Goal: Ask a question: Seek information or help from site administrators or community

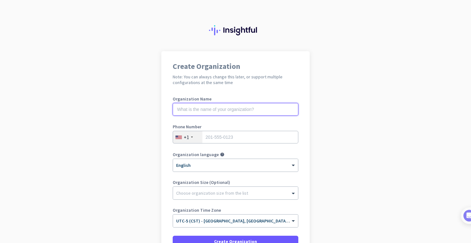
click at [220, 109] on input "text" at bounding box center [236, 109] width 126 height 13
type input "Hexis Consulting"
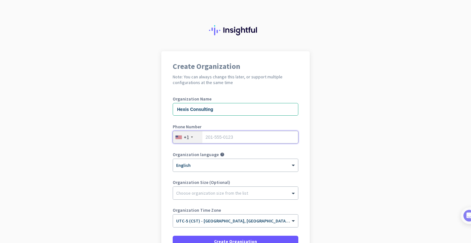
click at [245, 140] on input "tel" at bounding box center [236, 137] width 126 height 13
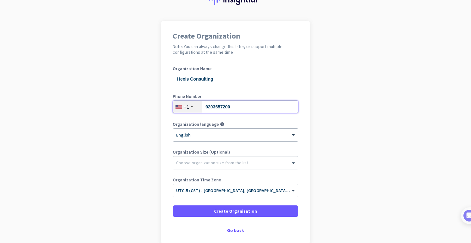
type input "9203657200"
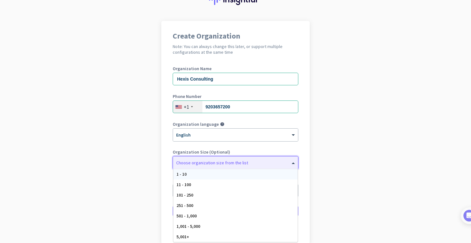
click at [217, 158] on div at bounding box center [235, 161] width 125 height 6
click at [217, 176] on div "1 - 10" at bounding box center [235, 174] width 124 height 10
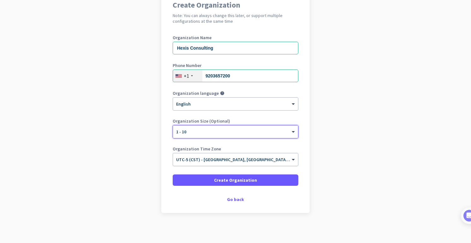
scroll to position [63, 0]
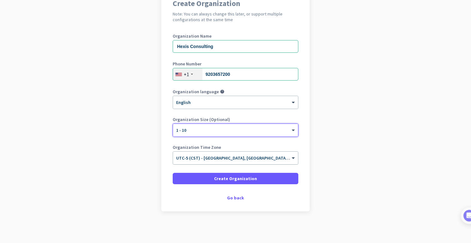
click at [244, 157] on input "text" at bounding box center [229, 155] width 106 height 5
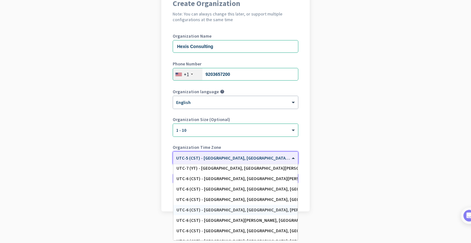
scroll to position [182, 0]
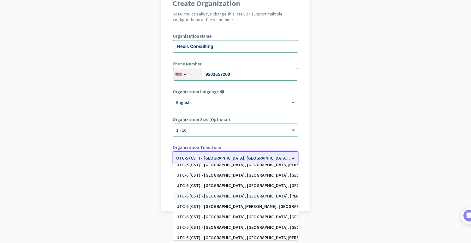
click at [226, 195] on div "UTC-6 (CST) - [GEOGRAPHIC_DATA], [GEOGRAPHIC_DATA], [PERSON_NAME][GEOGRAPHIC_DA…" at bounding box center [236, 195] width 118 height 5
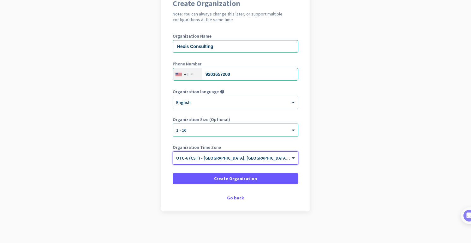
click at [206, 152] on div "× UTC-6 (CST) - [GEOGRAPHIC_DATA], [GEOGRAPHIC_DATA], [PERSON_NAME][GEOGRAPHIC_…" at bounding box center [235, 158] width 125 height 13
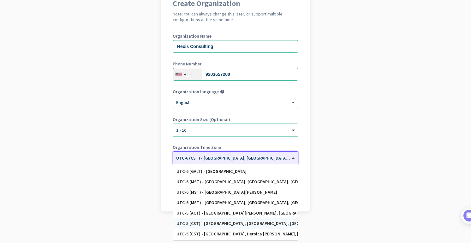
scroll to position [299, 0]
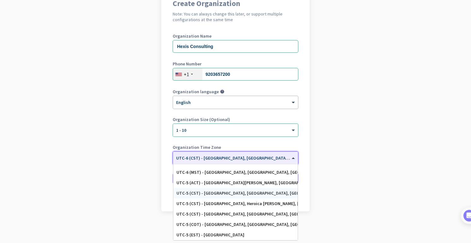
click at [207, 193] on div "UTC-5 (CST) - [GEOGRAPHIC_DATA], [GEOGRAPHIC_DATA], [GEOGRAPHIC_DATA], [GEOGRAP…" at bounding box center [236, 192] width 118 height 5
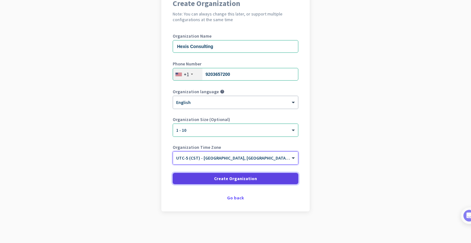
click at [260, 178] on span at bounding box center [236, 178] width 126 height 15
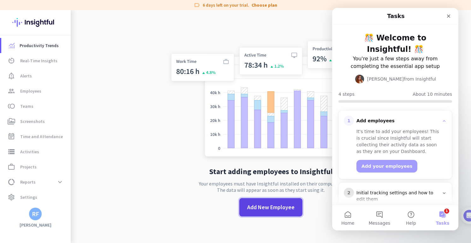
click at [266, 200] on span at bounding box center [270, 207] width 63 height 15
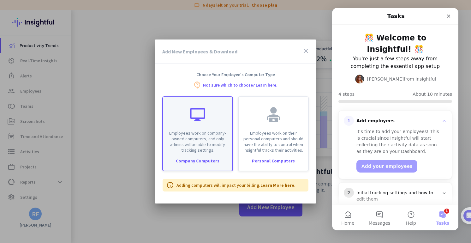
click at [213, 137] on p "Employees work on company-owned computers, and only admins will be able to modi…" at bounding box center [198, 141] width 62 height 23
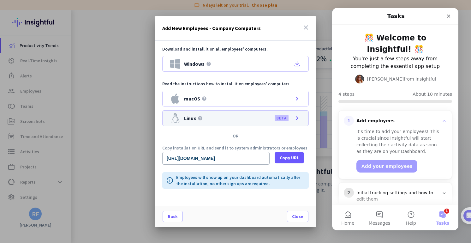
click at [295, 119] on icon "chevron_right" at bounding box center [297, 118] width 8 height 8
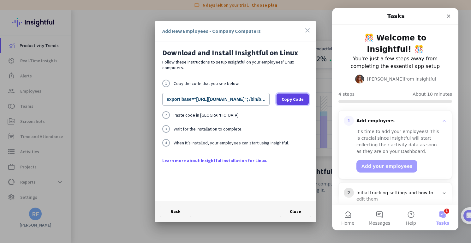
click at [293, 100] on span "Copy Code" at bounding box center [293, 99] width 22 height 6
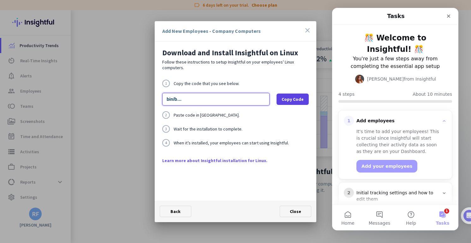
scroll to position [0, 206]
drag, startPoint x: 233, startPoint y: 96, endPoint x: 274, endPoint y: 101, distance: 41.4
click at [274, 101] on div "export base="[URL][DOMAIN_NAME]"; /bin/bash -c "organizationId="wohp_0fbcvqjapw…" at bounding box center [235, 99] width 147 height 13
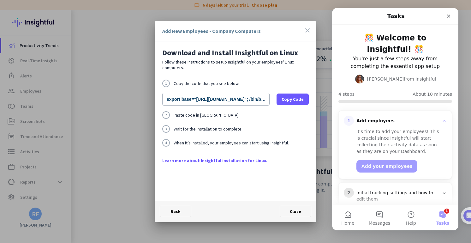
click at [311, 121] on div "Download and Install Insightful on Linux Follow these instructions to setup Ins…" at bounding box center [236, 120] width 162 height 159
click at [298, 99] on span "Copy Code" at bounding box center [293, 99] width 22 height 6
click at [295, 99] on span "Copy Code" at bounding box center [293, 99] width 22 height 6
click at [388, 160] on button "Add your employees" at bounding box center [387, 166] width 61 height 13
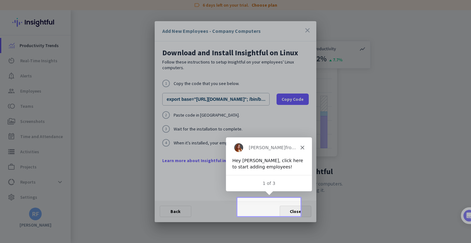
click at [290, 212] on span "Close" at bounding box center [295, 211] width 11 height 6
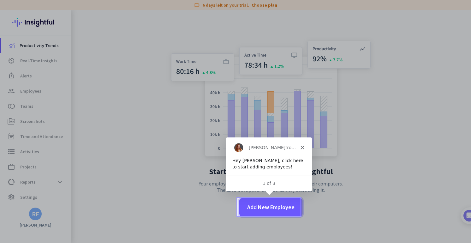
click at [290, 212] on span at bounding box center [270, 207] width 63 height 15
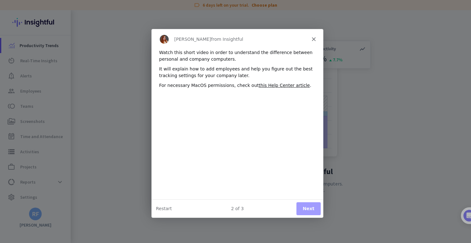
click at [309, 210] on button "Next" at bounding box center [308, 208] width 24 height 13
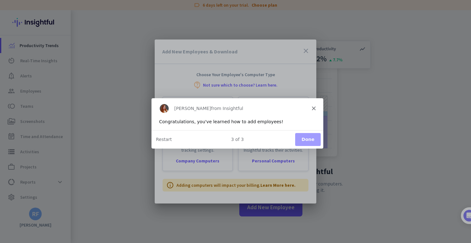
click at [303, 139] on button "Done" at bounding box center [308, 139] width 26 height 13
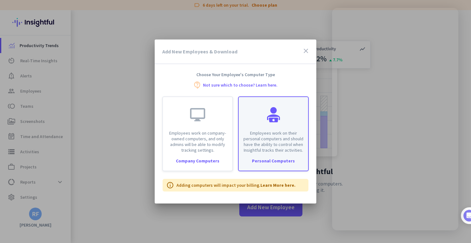
scroll to position [18, 0]
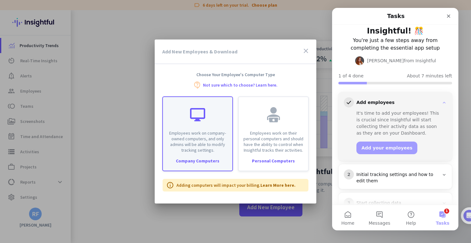
click at [198, 130] on p "Employees work on company-owned computers, and only admins will be able to modi…" at bounding box center [198, 141] width 62 height 23
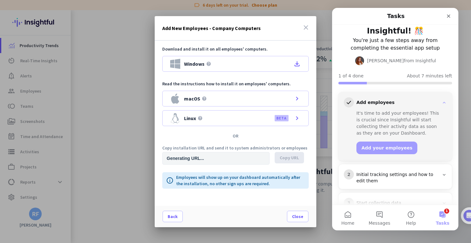
type input "[URL][DOMAIN_NAME]"
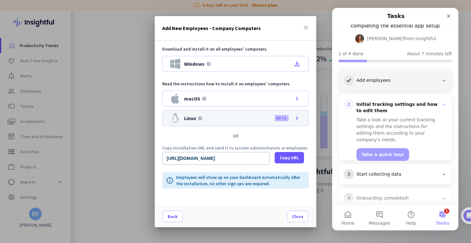
scroll to position [42, 0]
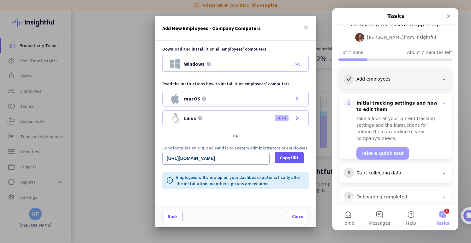
click at [304, 28] on icon "close" at bounding box center [306, 28] width 8 height 8
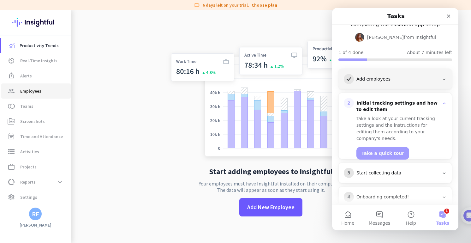
click at [35, 92] on span "Employees" at bounding box center [30, 91] width 21 height 8
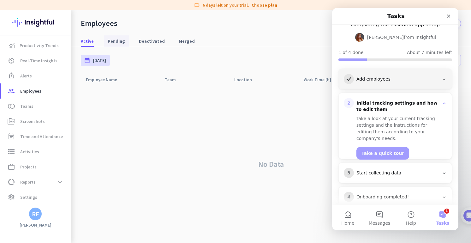
click at [108, 43] on span "Pending" at bounding box center [116, 41] width 17 height 6
click at [443, 16] on div "Close" at bounding box center [448, 15] width 11 height 11
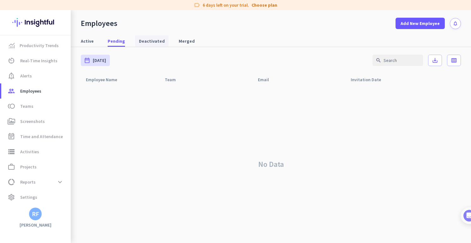
click at [149, 39] on span "Deactivated" at bounding box center [152, 41] width 26 height 6
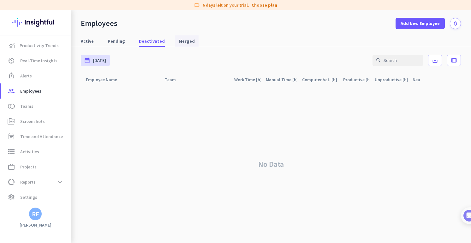
click at [189, 42] on link "Merged" at bounding box center [187, 40] width 24 height 11
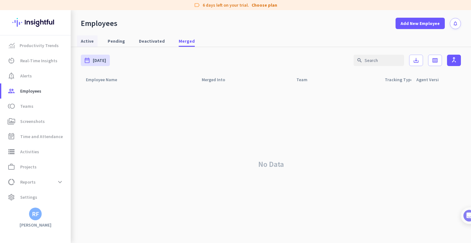
click at [82, 38] on span "Active" at bounding box center [87, 41] width 13 height 6
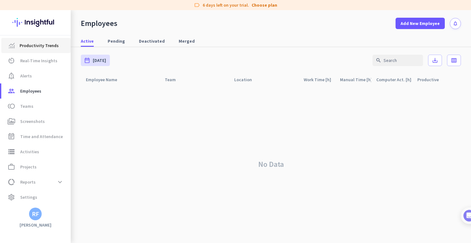
click at [42, 51] on link "Productivity Trends" at bounding box center [35, 45] width 69 height 15
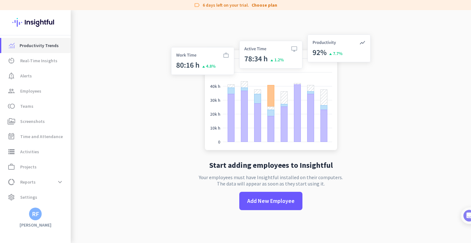
scroll to position [10, 0]
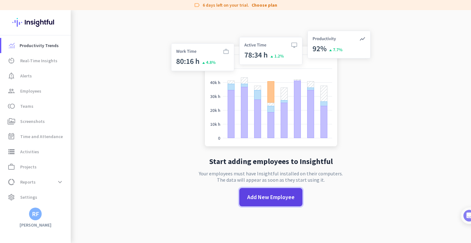
click at [266, 196] on span "Add New Employee" at bounding box center [270, 197] width 47 height 8
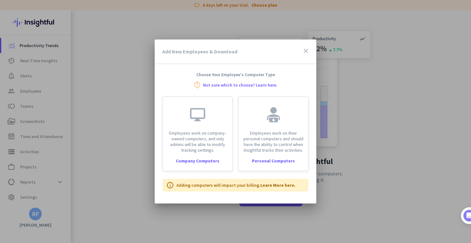
click at [305, 49] on icon "close" at bounding box center [306, 51] width 8 height 8
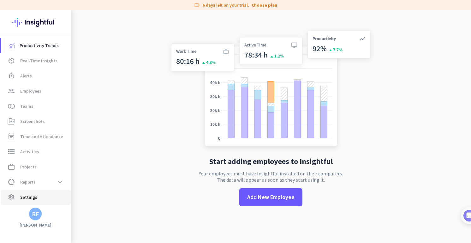
click at [28, 203] on link "settings Settings" at bounding box center [35, 196] width 69 height 15
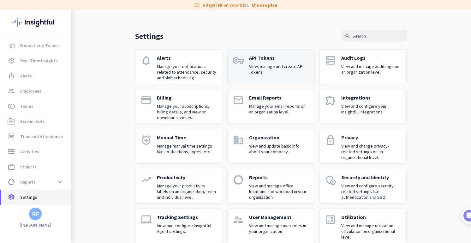
scroll to position [21, 0]
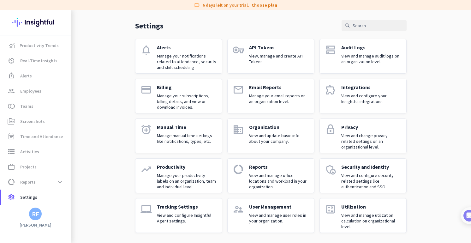
click at [341, 58] on p "View and manage audit logs on an organization level." at bounding box center [371, 58] width 60 height 11
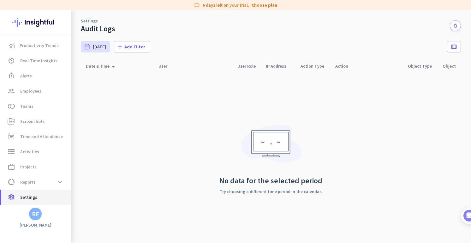
click at [25, 192] on link "settings Settings" at bounding box center [35, 196] width 69 height 15
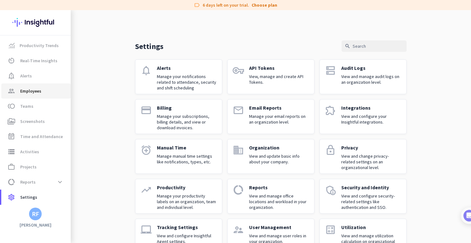
click at [39, 93] on span "Employees" at bounding box center [30, 91] width 21 height 8
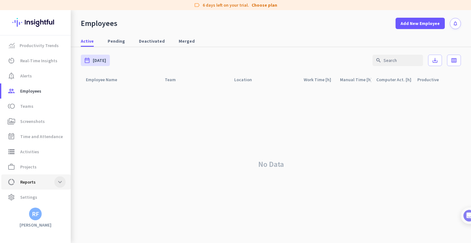
click at [63, 186] on span at bounding box center [59, 181] width 11 height 11
click at [35, 59] on span "Real-Time Insights" at bounding box center [38, 61] width 37 height 8
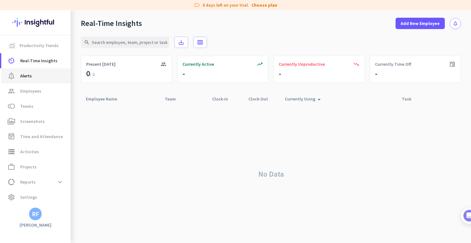
click at [32, 81] on link "notification_important Alerts" at bounding box center [35, 75] width 69 height 15
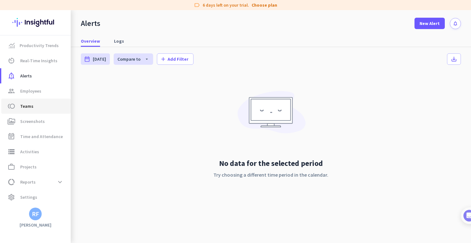
click at [28, 104] on span "Teams" at bounding box center [26, 106] width 13 height 8
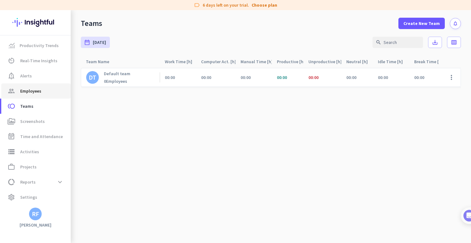
click at [23, 96] on link "group Employees" at bounding box center [35, 90] width 69 height 15
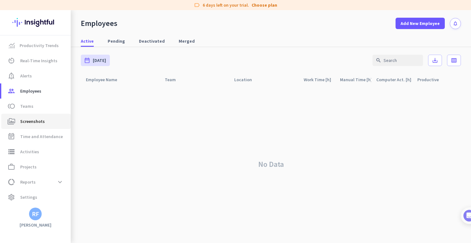
click at [21, 121] on span "Screenshots" at bounding box center [32, 121] width 25 height 8
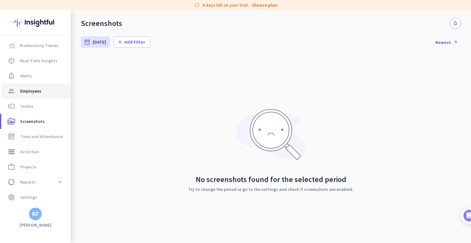
click at [25, 88] on span "Employees" at bounding box center [30, 91] width 21 height 8
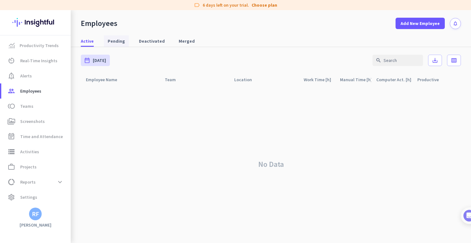
click at [121, 40] on span "Pending" at bounding box center [116, 41] width 17 height 6
click at [155, 41] on span "Deactivated" at bounding box center [152, 41] width 26 height 6
click at [195, 41] on div "Active Pending Deactivated Merged" at bounding box center [271, 41] width 400 height 12
click at [191, 41] on link "Merged" at bounding box center [187, 40] width 24 height 11
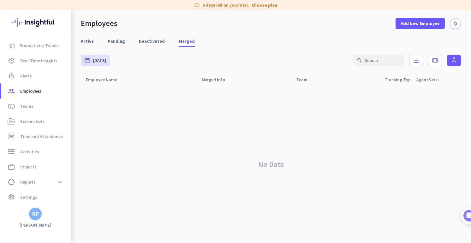
click at [257, 120] on div "No Data" at bounding box center [271, 164] width 380 height 157
click at [466, 219] on img at bounding box center [463, 216] width 12 height 12
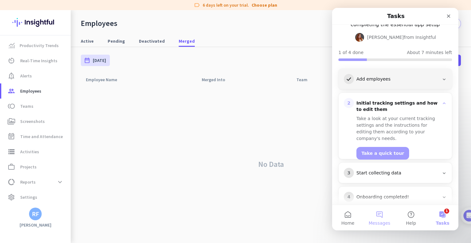
click at [378, 219] on button "Messages" at bounding box center [380, 217] width 32 height 25
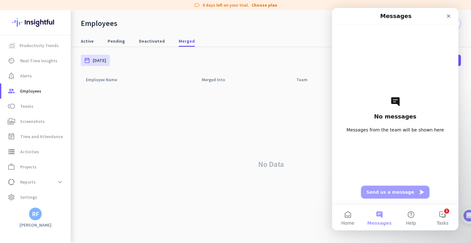
click at [396, 192] on button "Send us a message" at bounding box center [395, 192] width 68 height 13
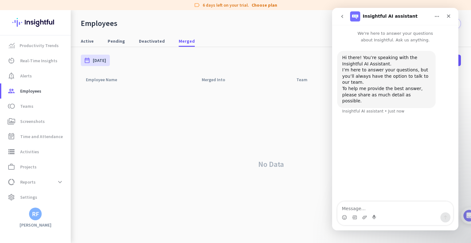
click at [365, 210] on textarea "Message…" at bounding box center [396, 206] width 116 height 11
type textarea "How do I check the insightful service status on linux?"
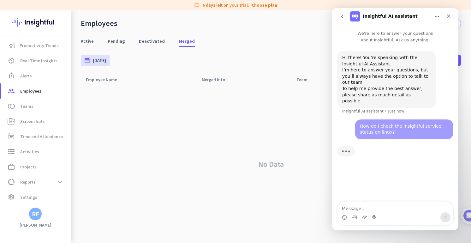
click at [389, 61] on div "Hi there! You’re speaking with the Insightful AI Assistant." at bounding box center [386, 61] width 88 height 12
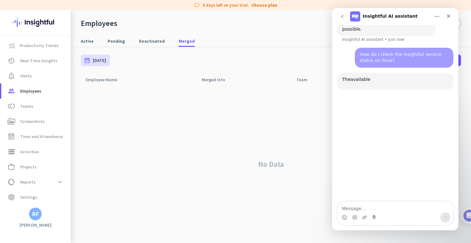
scroll to position [77, 0]
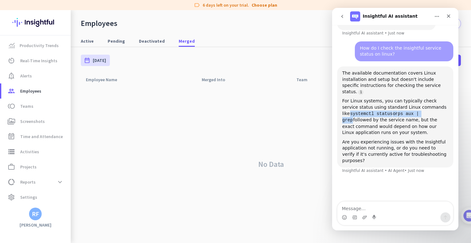
drag, startPoint x: 426, startPoint y: 96, endPoint x: 338, endPoint y: 95, distance: 87.5
click at [338, 95] on div "The available documentation covers Linux installation and setup but doesn't inc…" at bounding box center [395, 116] width 116 height 101
copy div "systemctl status or ps aux | grep"
click at [382, 139] on div "Are you experiencing issues with the Insightful application not running, or do …" at bounding box center [395, 151] width 106 height 25
click at [354, 214] on div "Intercom messenger" at bounding box center [354, 217] width 5 height 10
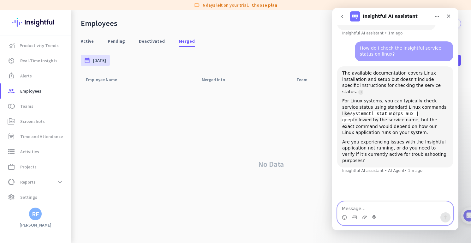
click at [356, 210] on textarea "Message…" at bounding box center [396, 206] width 116 height 11
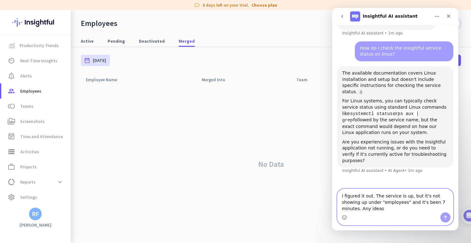
type textarea "I figured it out. The service is up, but it's not showing up under "employees" …"
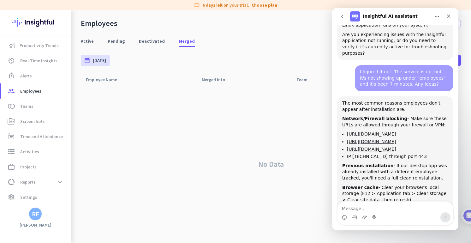
scroll to position [184, 0]
drag, startPoint x: 358, startPoint y: 79, endPoint x: 431, endPoint y: 90, distance: 74.4
click at [431, 100] on div "The most common reasons employees don't appear after installation are: Network/…" at bounding box center [395, 173] width 106 height 146
drag, startPoint x: 431, startPoint y: 98, endPoint x: 341, endPoint y: 77, distance: 92.5
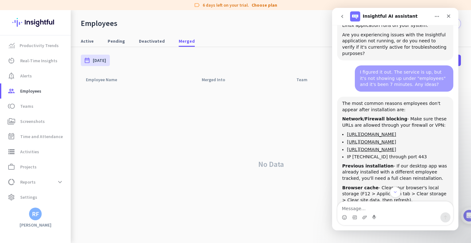
click at [341, 97] on div "The most common reasons employees don't appear after installation are: Network/…" at bounding box center [395, 188] width 116 height 183
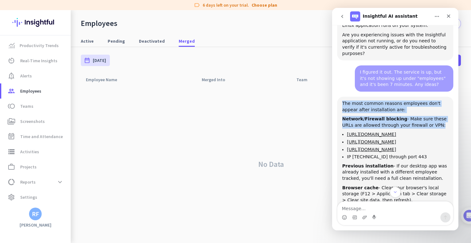
drag, startPoint x: 341, startPoint y: 77, endPoint x: 449, endPoint y: 97, distance: 109.8
click at [449, 97] on div "The most common reasons employees don't appear after installation are: Network/…" at bounding box center [395, 188] width 116 height 183
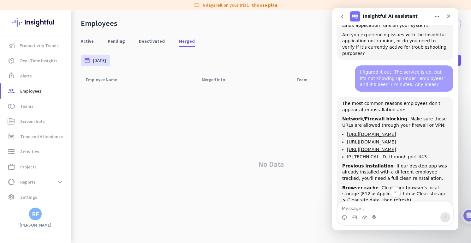
drag, startPoint x: 446, startPoint y: 98, endPoint x: 350, endPoint y: 77, distance: 98.0
click at [350, 97] on div "The most common reasons employees don't appear after installation are: Network/…" at bounding box center [395, 188] width 116 height 183
click at [350, 100] on div "The most common reasons employees don't appear after installation are:" at bounding box center [395, 106] width 106 height 12
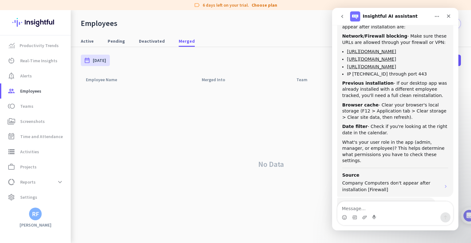
scroll to position [278, 0]
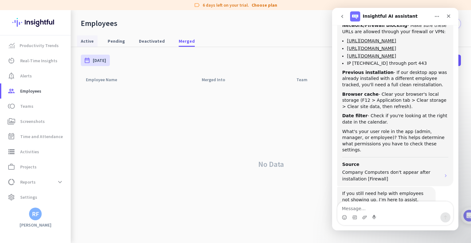
click at [81, 40] on span "Active" at bounding box center [87, 41] width 13 height 6
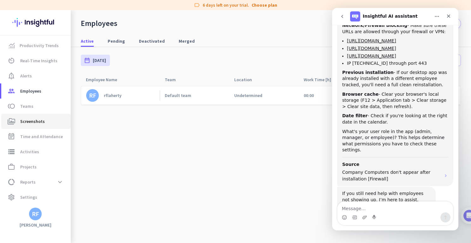
click at [26, 124] on span "Screenshots" at bounding box center [32, 121] width 25 height 8
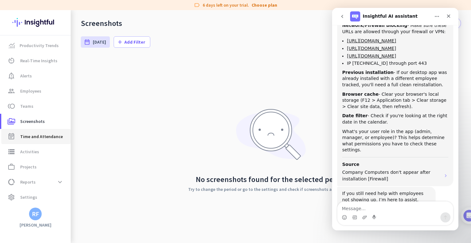
click at [36, 138] on span "Time and Attendance" at bounding box center [41, 137] width 43 height 8
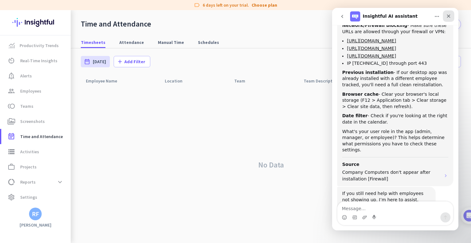
click at [453, 19] on div "Close" at bounding box center [448, 15] width 11 height 11
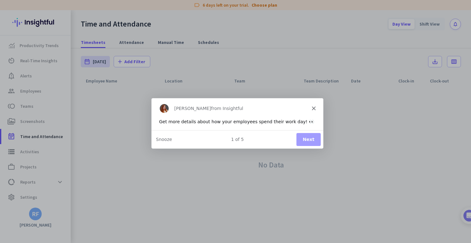
click at [312, 107] on icon "Close" at bounding box center [314, 108] width 4 height 4
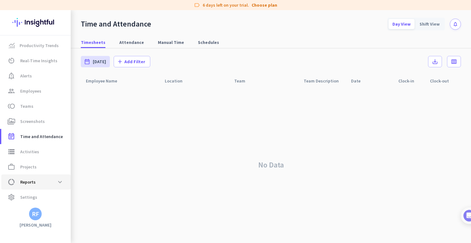
click at [48, 181] on span "data_usage Reports expand_more" at bounding box center [35, 181] width 59 height 11
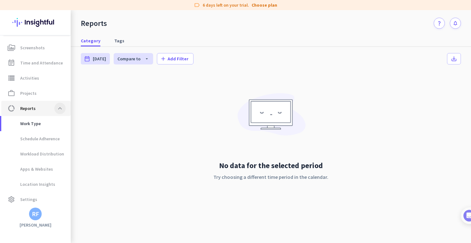
click at [58, 108] on span at bounding box center [59, 108] width 11 height 11
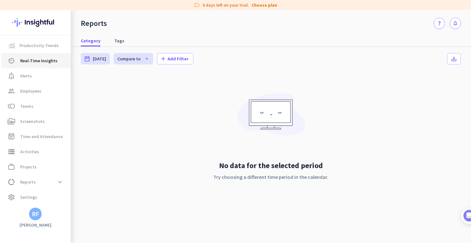
click at [26, 61] on span "Real-Time Insights" at bounding box center [38, 61] width 37 height 8
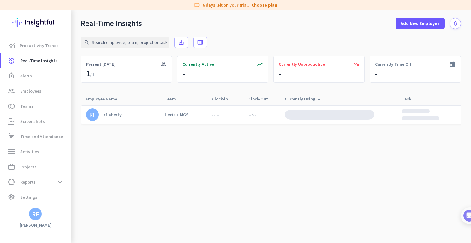
click at [309, 38] on div "search save_alt calendar_view_week" at bounding box center [271, 42] width 380 height 27
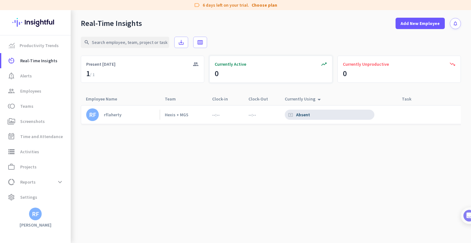
drag, startPoint x: 318, startPoint y: 172, endPoint x: 284, endPoint y: 77, distance: 101.3
click at [318, 172] on cdk-virtual-scroll-viewport "RF rflaherty Hexis + MGS --:-- --:-- cancel_presentation Absent" at bounding box center [271, 174] width 380 height 138
click at [106, 68] on div "group Present [DATE]" at bounding box center [142, 69] width 123 height 27
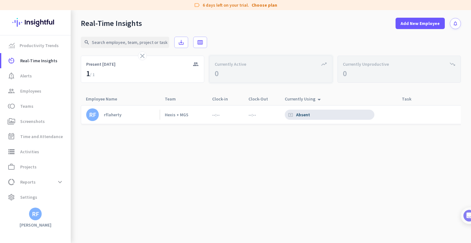
click at [256, 71] on div "trending_up Currently Active 0" at bounding box center [270, 69] width 123 height 27
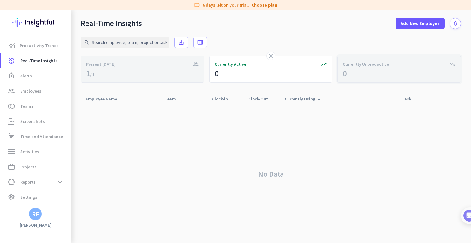
click at [367, 69] on div "trending_down Currently Unproductive 0" at bounding box center [399, 69] width 123 height 27
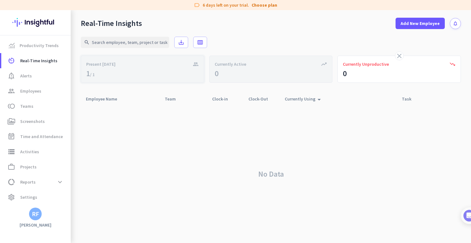
click at [155, 56] on div "group Present [DATE]" at bounding box center [142, 69] width 123 height 27
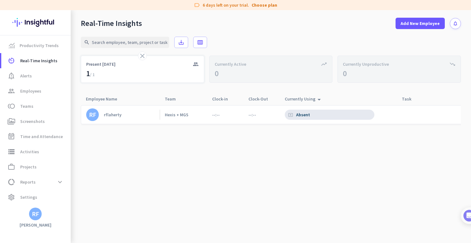
click at [144, 56] on icon "close" at bounding box center [143, 56] width 8 height 8
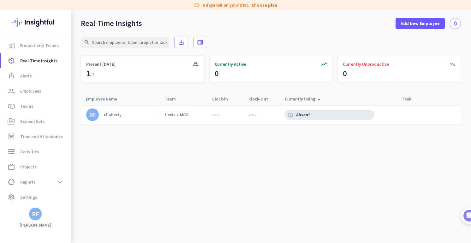
click at [264, 118] on div "--:--" at bounding box center [262, 114] width 36 height 18
click at [316, 114] on div "cancel_presentation Absent" at bounding box center [330, 115] width 90 height 10
click at [28, 139] on span "Time and Attendance" at bounding box center [41, 137] width 43 height 8
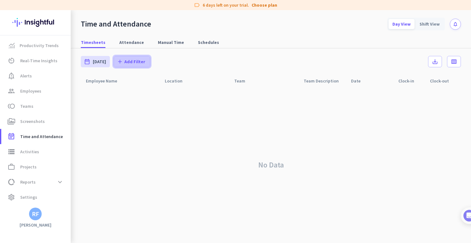
click at [128, 62] on span "Add Filter" at bounding box center [134, 61] width 21 height 6
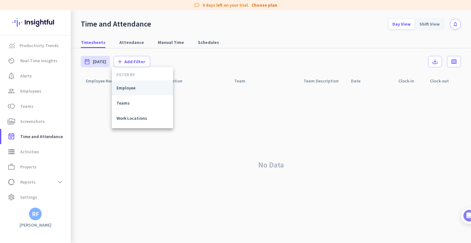
click at [126, 91] on span "Employee" at bounding box center [143, 88] width 52 height 6
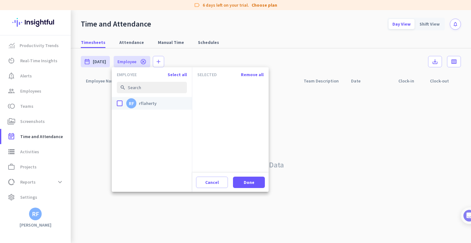
click at [119, 101] on div "done" at bounding box center [120, 103] width 6 height 6
click at [0, 0] on input "done RF rflaherty" at bounding box center [0, 0] width 0 height 0
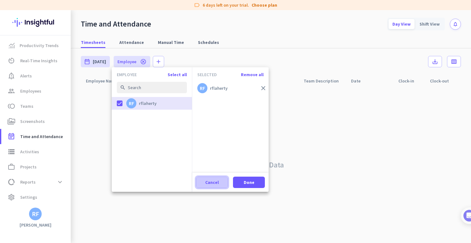
click at [218, 183] on span "Cancel" at bounding box center [212, 182] width 14 height 6
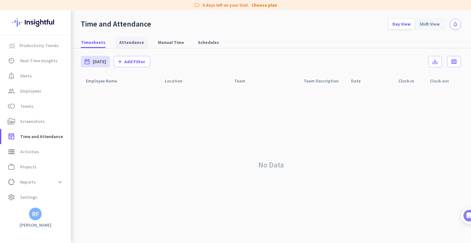
click at [122, 42] on span "Attendance" at bounding box center [131, 42] width 25 height 6
type input "[DATE] - [DATE]"
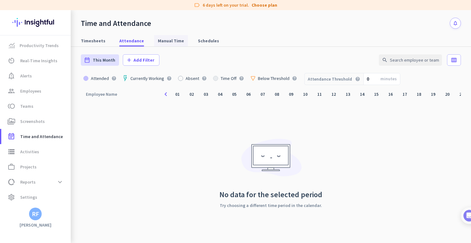
click at [158, 41] on span "Manual Time" at bounding box center [171, 41] width 26 height 6
type input "[DATE] - [DATE]"
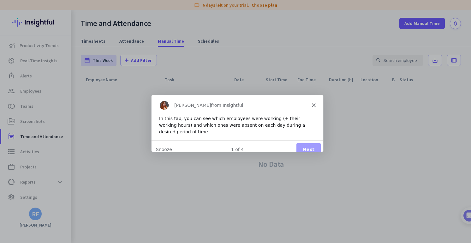
click at [310, 105] on div "[PERSON_NAME] from Insightful" at bounding box center [237, 104] width 172 height 20
click at [312, 105] on icon "Close" at bounding box center [314, 105] width 4 height 4
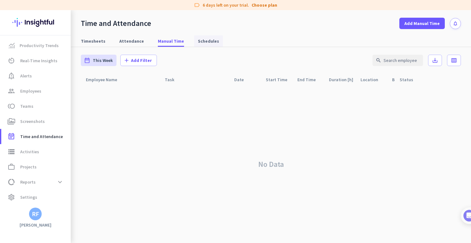
click at [198, 35] on span "Schedules" at bounding box center [208, 40] width 21 height 11
type input "[DATE] - [DATE]"
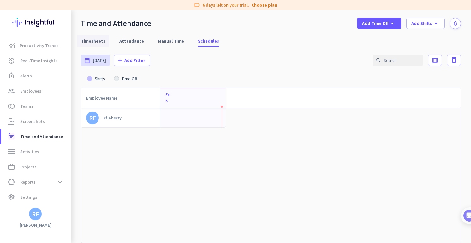
click at [90, 40] on span "Timesheets" at bounding box center [93, 41] width 25 height 6
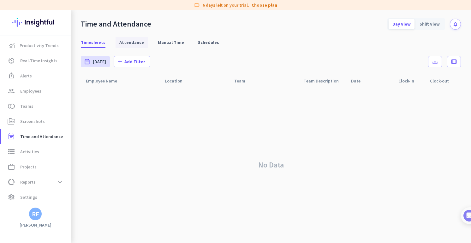
click at [135, 44] on span "Attendance" at bounding box center [131, 42] width 25 height 6
type input "[DATE] - [DATE]"
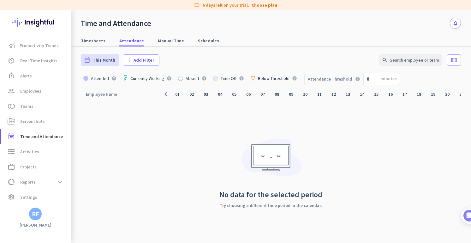
click at [195, 121] on div "Employee Name arrow_drop_up navigate_before 01 02 03 04 05 06 07 08 09 10 11 12…" at bounding box center [271, 165] width 380 height 155
click at [198, 38] on span "Schedules" at bounding box center [208, 41] width 21 height 6
type input "[DATE] - [DATE]"
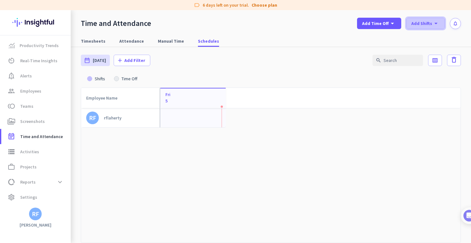
click at [426, 23] on span "Add Shifts" at bounding box center [422, 23] width 21 height 6
click at [398, 21] on div at bounding box center [235, 121] width 471 height 243
click at [394, 22] on icon "arrow_drop_down" at bounding box center [393, 24] width 8 height 8
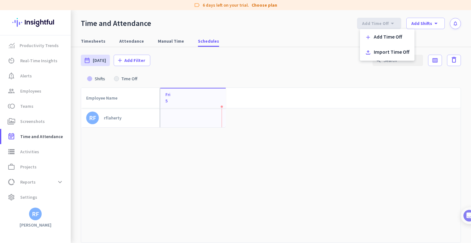
click at [394, 22] on div at bounding box center [235, 121] width 471 height 243
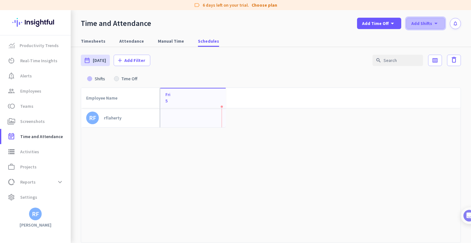
click at [438, 22] on icon "arrow_drop_down" at bounding box center [436, 24] width 8 height 8
click at [438, 22] on div at bounding box center [235, 121] width 471 height 243
click at [424, 21] on span "Add Shifts" at bounding box center [422, 23] width 21 height 6
click at [424, 39] on div "Add New Shift" at bounding box center [437, 37] width 30 height 6
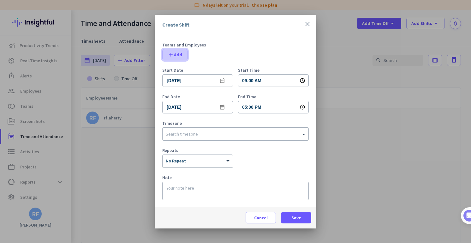
click at [177, 54] on span "add Add" at bounding box center [175, 54] width 15 height 6
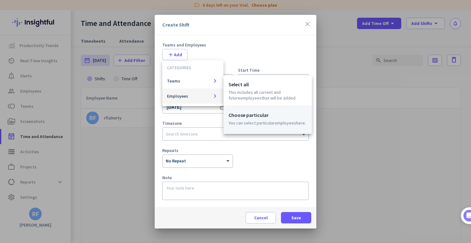
click at [257, 115] on p "Choose particular" at bounding box center [268, 115] width 78 height 8
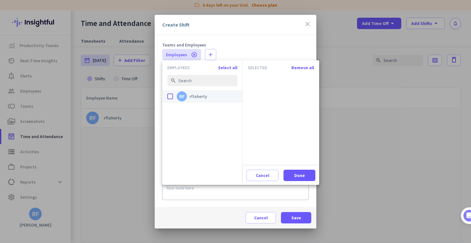
click at [165, 96] on app-entity-picker-checkbox-item "done RF rflaherty" at bounding box center [202, 96] width 80 height 13
click at [170, 96] on div "done" at bounding box center [170, 96] width 6 height 6
click at [0, 0] on input "done RF rflaherty" at bounding box center [0, 0] width 0 height 0
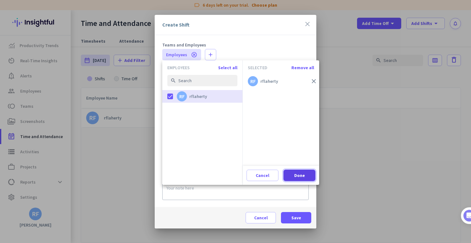
click at [290, 176] on span at bounding box center [300, 175] width 32 height 15
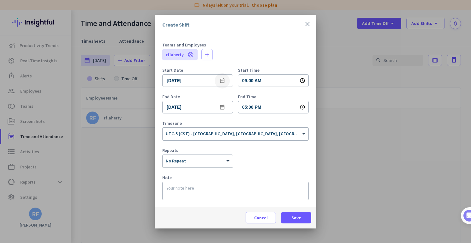
click at [221, 80] on mat-icon "date_range" at bounding box center [223, 81] width 8 height 8
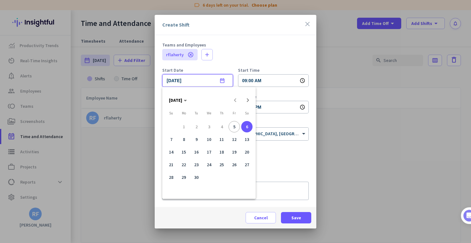
click at [262, 41] on div at bounding box center [235, 121] width 471 height 243
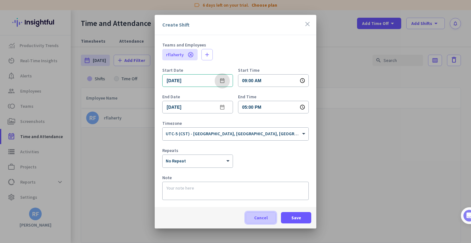
click at [261, 220] on span "Cancel" at bounding box center [261, 217] width 14 height 6
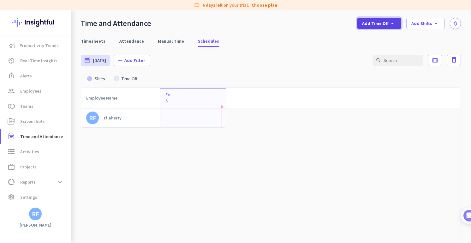
click at [384, 24] on span "Add Time Off" at bounding box center [375, 23] width 27 height 6
click at [384, 24] on div at bounding box center [235, 121] width 471 height 243
click at [430, 23] on span "Add Shifts" at bounding box center [422, 23] width 21 height 6
click at [390, 22] on div at bounding box center [235, 121] width 471 height 243
click at [254, 69] on div "date_range [DATE] [DATE] - [DATE] add Add Filter search calendar_view_week dele…" at bounding box center [271, 60] width 380 height 27
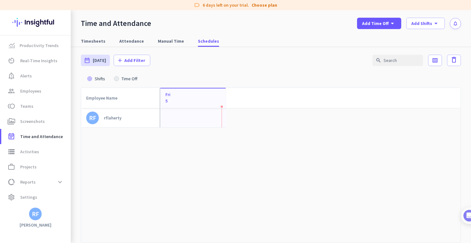
click at [222, 110] on div "add" at bounding box center [192, 117] width 65 height 19
click at [386, 24] on span "Add Time Off" at bounding box center [375, 23] width 27 height 6
click at [386, 24] on div at bounding box center [235, 121] width 471 height 243
click at [430, 23] on span "Add Shifts" at bounding box center [422, 23] width 21 height 6
click at [430, 23] on div at bounding box center [235, 121] width 471 height 243
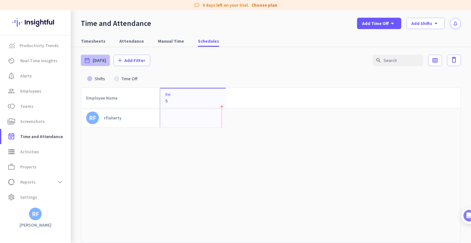
click at [97, 62] on span "[DATE]" at bounding box center [99, 60] width 13 height 6
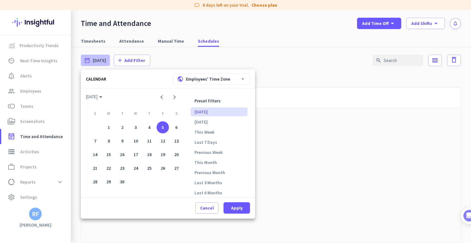
click at [97, 62] on div at bounding box center [235, 121] width 471 height 243
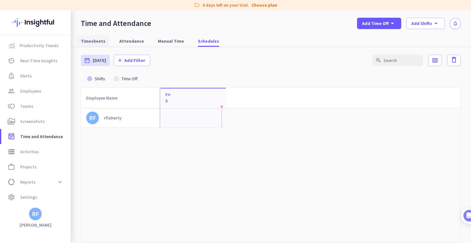
click at [100, 42] on span "Timesheets" at bounding box center [93, 41] width 25 height 6
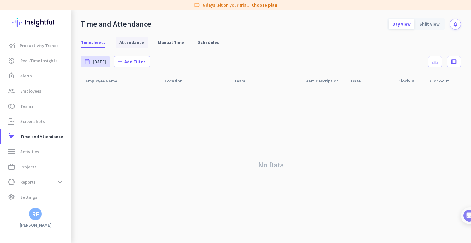
click at [119, 43] on span "Attendance" at bounding box center [131, 42] width 25 height 6
type input "[DATE] - [DATE]"
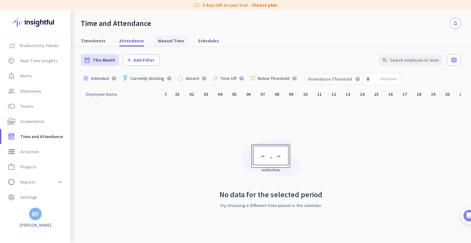
click at [158, 42] on span "Manual Time" at bounding box center [171, 41] width 26 height 6
type input "[DATE] - [DATE]"
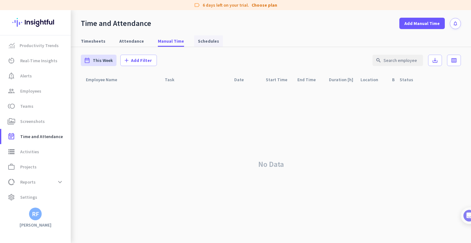
click at [206, 39] on span "Schedules" at bounding box center [208, 41] width 21 height 6
type input "[DATE] - [DATE]"
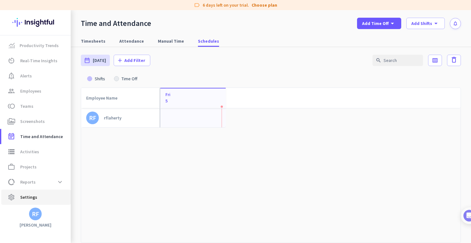
click at [38, 200] on span "settings Settings" at bounding box center [35, 197] width 59 height 8
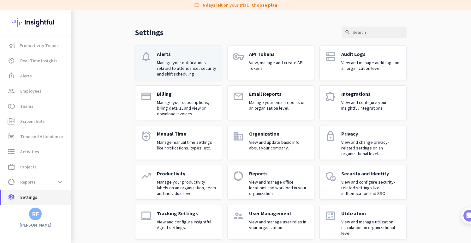
scroll to position [21, 0]
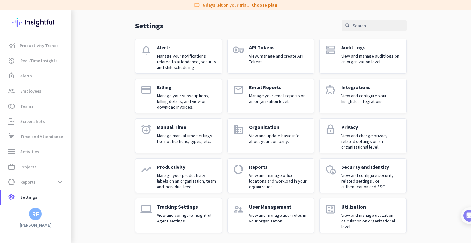
click at [178, 183] on p "Manage your productivity labels on an organization, team and individual level." at bounding box center [187, 180] width 60 height 17
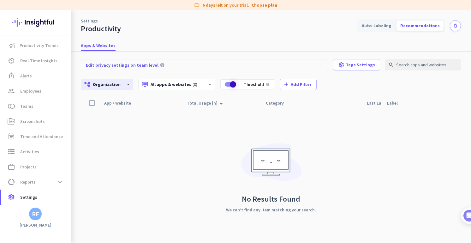
click at [230, 84] on span "button" at bounding box center [233, 84] width 6 height 6
click at [225, 85] on span "button" at bounding box center [228, 84] width 13 height 13
click at [146, 149] on div "App / Website arrow_drop_up Total Usage [h] arrow_drop_up Category Last Label U…" at bounding box center [271, 170] width 380 height 146
click at [57, 182] on span at bounding box center [59, 181] width 11 height 11
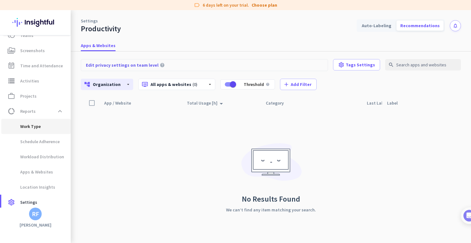
scroll to position [75, 0]
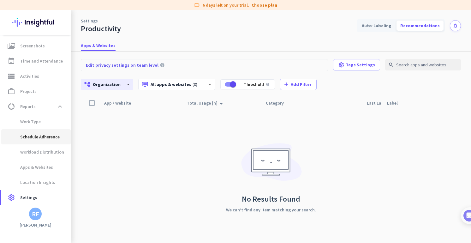
click at [49, 134] on span "Schedule Adherence" at bounding box center [32, 136] width 53 height 15
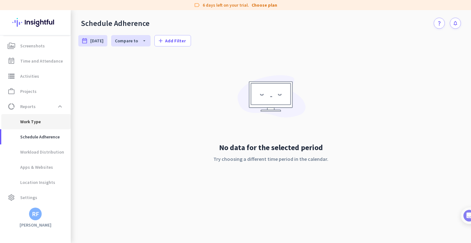
click at [47, 126] on span "Work Type" at bounding box center [35, 121] width 59 height 15
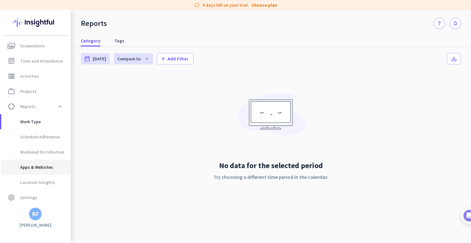
click at [44, 168] on span "Apps & Websites" at bounding box center [29, 166] width 47 height 15
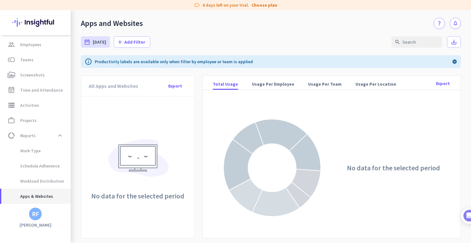
scroll to position [15, 0]
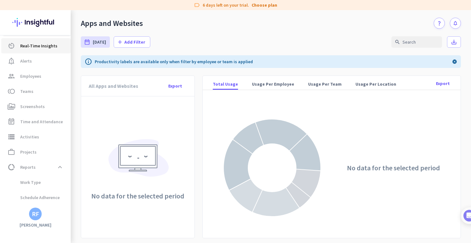
click at [25, 40] on link "av_timer Real-Time Insights" at bounding box center [35, 45] width 69 height 15
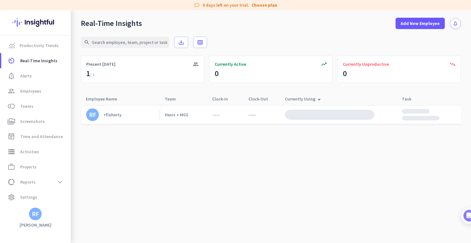
click at [397, 144] on cdk-virtual-scroll-viewport "RF rflaherty Hexis + MGS --:-- --:--" at bounding box center [271, 174] width 380 height 138
click at [308, 115] on div "Absent" at bounding box center [303, 115] width 15 height 6
click at [464, 217] on img at bounding box center [463, 216] width 12 height 12
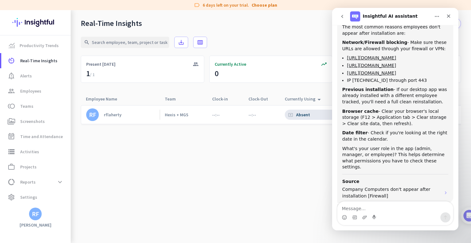
scroll to position [272, 0]
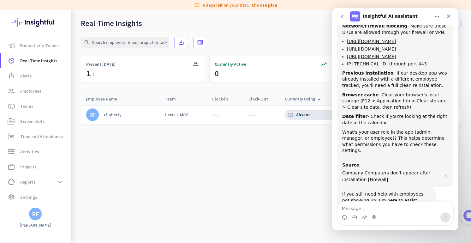
click at [369, 211] on div "Intercom messenger" at bounding box center [396, 212] width 116 height 23
click at [371, 209] on textarea "Message…" at bounding box center [396, 206] width 116 height 11
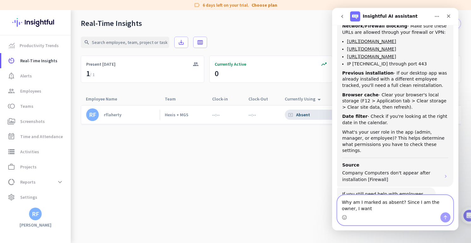
scroll to position [278, 0]
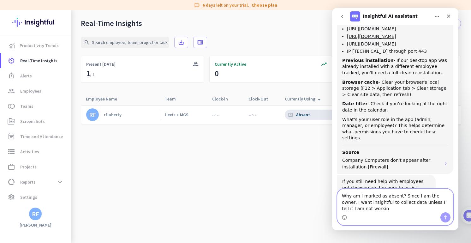
type textarea "Why am I marked as absent? Since I am the owner, I want insightful to collect d…"
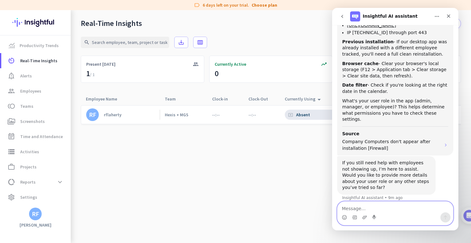
scroll to position [323, 0]
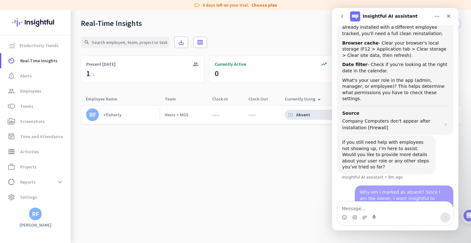
click at [391, 147] on div "If you still need help with employees not showing up, I’m here to assist. Would…" at bounding box center [395, 160] width 116 height 50
click at [392, 189] on div "Why am I marked as absent? Since I am the owner, I want insightful to collect d…" at bounding box center [404, 201] width 88 height 25
click at [397, 189] on div "Why am I marked as absent? Since I am the owner, I want insightful to collect d…" at bounding box center [404, 201] width 88 height 25
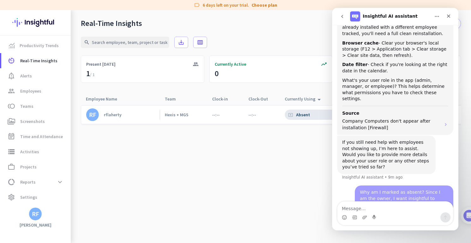
click at [303, 160] on cdk-virtual-scroll-viewport "RF rflaherty Hexis + MGS --:-- --:-- cancel_presentation Absent" at bounding box center [271, 174] width 380 height 138
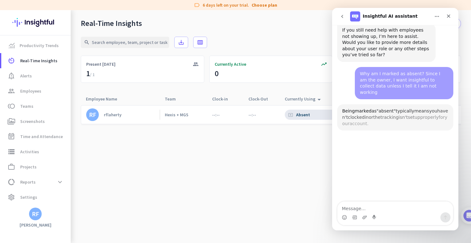
scroll to position [442, 0]
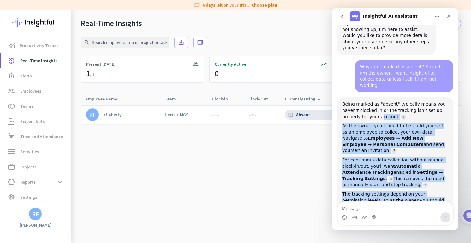
drag, startPoint x: 379, startPoint y: 73, endPoint x: 425, endPoint y: 173, distance: 110.6
click at [425, 173] on div "Being marked as "absent" typically means you haven't clocked in or the tracking…" at bounding box center [395, 169] width 106 height 136
click at [425, 225] on div "What's your current user role showing in the app - admin, manager, or employee?" at bounding box center [395, 231] width 106 height 12
drag, startPoint x: 425, startPoint y: 181, endPoint x: 349, endPoint y: 78, distance: 128.3
click at [349, 101] on div "Being marked as "absent" typically means you haven't clocked in or the tracking…" at bounding box center [395, 169] width 106 height 136
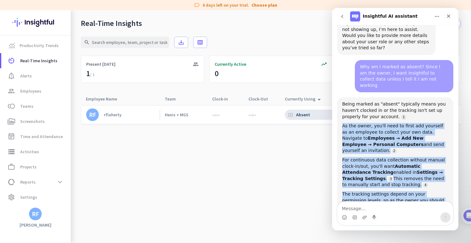
click at [349, 101] on div "Being marked as "absent" typically means you haven't clocked in or the tracking…" at bounding box center [395, 169] width 106 height 136
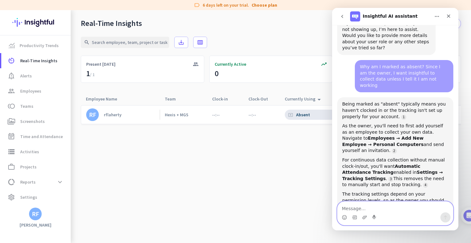
click at [398, 208] on textarea "Message…" at bounding box center [396, 206] width 116 height 11
click at [397, 213] on div "Intercom messenger" at bounding box center [396, 217] width 116 height 10
click at [397, 212] on div "Intercom messenger" at bounding box center [396, 217] width 116 height 10
click at [20, 195] on span "settings Settings" at bounding box center [35, 197] width 59 height 8
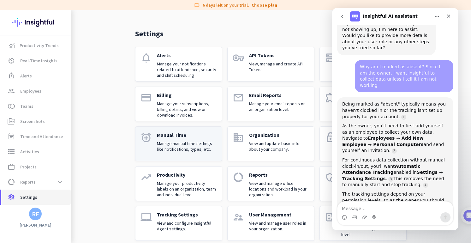
scroll to position [21, 0]
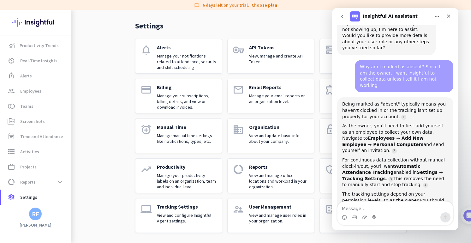
click at [174, 216] on p "View and configure Insightful Agent settings." at bounding box center [187, 217] width 60 height 11
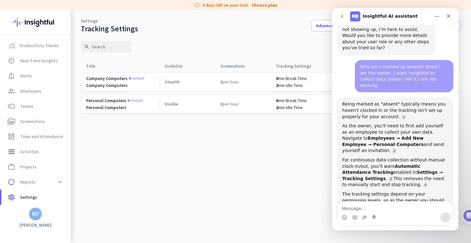
click at [287, 15] on div "Settings Tracking Settings Advanced Settings Create new tracking settings arrow…" at bounding box center [271, 21] width 400 height 23
click at [296, 49] on div "search" at bounding box center [271, 46] width 380 height 27
click at [452, 15] on div "Close" at bounding box center [448, 15] width 11 height 11
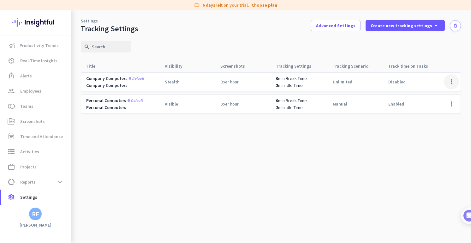
click at [452, 83] on span at bounding box center [451, 81] width 15 height 15
click at [442, 94] on span "Edit" at bounding box center [439, 95] width 30 height 6
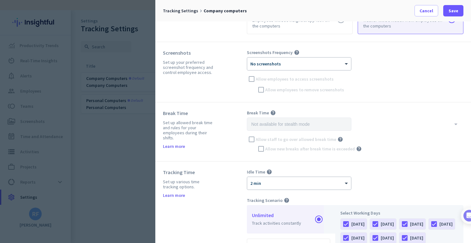
scroll to position [91, 0]
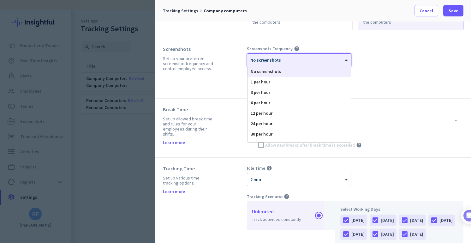
click at [316, 62] on div "× No screenshots" at bounding box center [295, 59] width 96 height 5
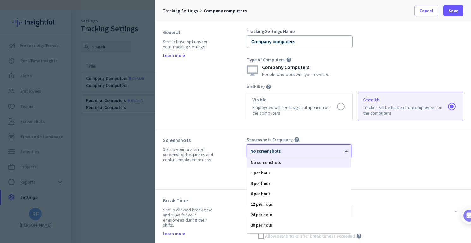
scroll to position [61, 0]
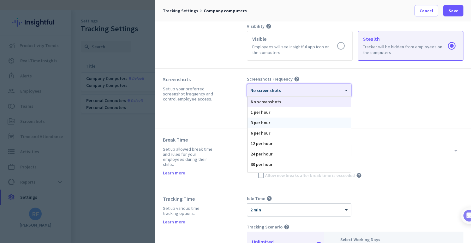
click at [282, 125] on div "3 per hour" at bounding box center [299, 122] width 103 height 10
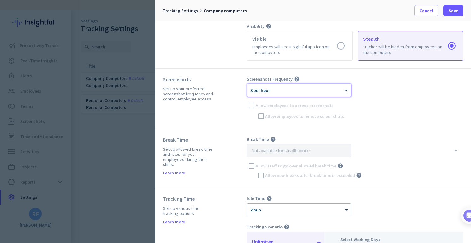
click at [337, 86] on div at bounding box center [299, 88] width 104 height 5
click at [406, 118] on div "Screenshots Frequency help × 3 per hour Allow employees to access screenshots A…" at bounding box center [355, 98] width 217 height 45
click at [254, 105] on div "Screenshots Frequency help × 3 per hour Allow employees to access screenshots A…" at bounding box center [355, 98] width 217 height 45
click at [316, 98] on div "Screenshots Frequency help × 3 per hour Allow employees to access screenshots A…" at bounding box center [355, 98] width 217 height 45
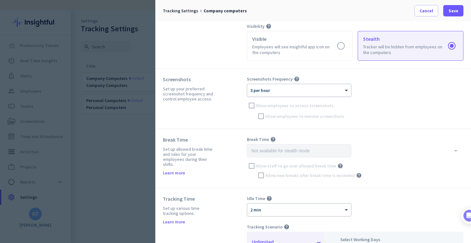
click at [316, 92] on div "× 3 per hour" at bounding box center [295, 90] width 96 height 5
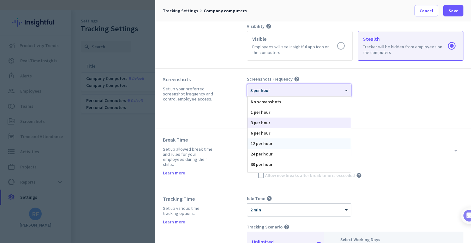
click at [289, 140] on div "12 per hour" at bounding box center [299, 143] width 103 height 10
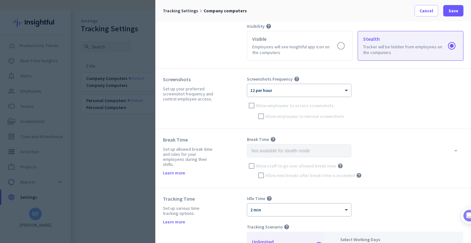
click at [251, 106] on div "Screenshots Frequency help × 12 per hour Allow employees to access screenshots …" at bounding box center [355, 98] width 217 height 45
click at [408, 106] on div "Screenshots Frequency help × 12 per hour Allow employees to access screenshots …" at bounding box center [355, 98] width 217 height 45
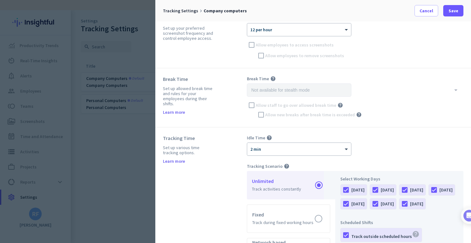
scroll to position [30, 0]
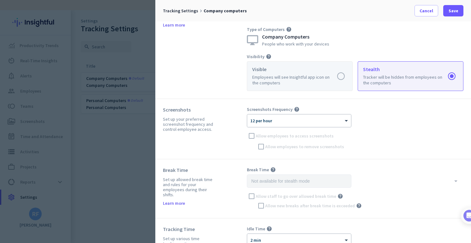
click at [288, 69] on label at bounding box center [299, 76] width 105 height 29
click at [0, 0] on input "radio" at bounding box center [0, 0] width 0 height 0
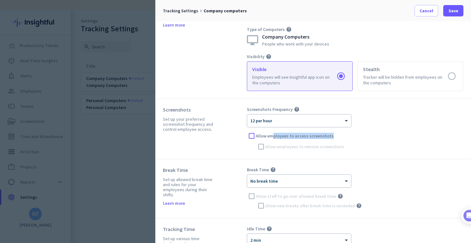
click at [273, 138] on div "Allow employees to access screenshots" at bounding box center [355, 135] width 217 height 9
click at [256, 133] on div at bounding box center [251, 135] width 9 height 9
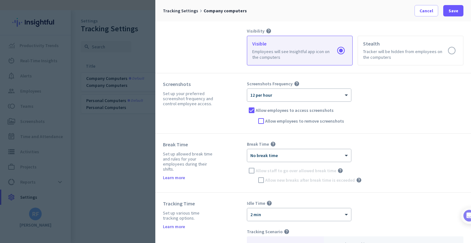
scroll to position [91, 0]
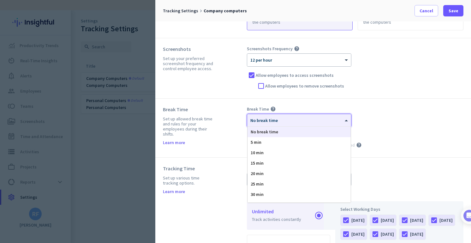
click at [301, 116] on div at bounding box center [299, 118] width 104 height 5
click at [387, 105] on div "Break Time Set up allowed break time and rules for your employees during their …" at bounding box center [313, 128] width 316 height 59
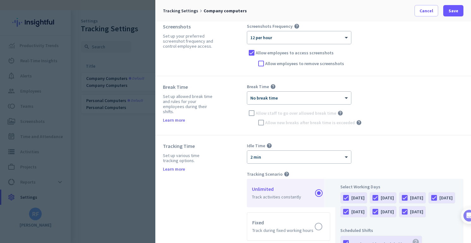
scroll to position [152, 0]
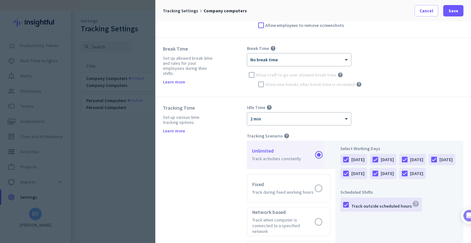
click at [322, 119] on div "× 2 min" at bounding box center [295, 118] width 96 height 5
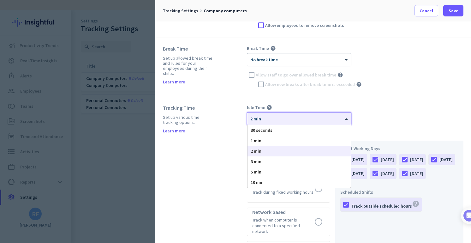
click at [322, 119] on div "× 2 min" at bounding box center [295, 118] width 96 height 5
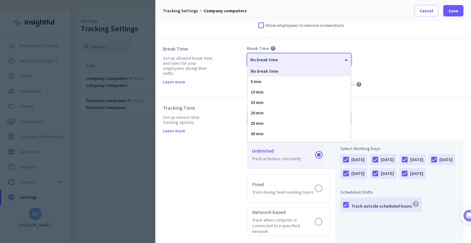
click at [313, 61] on div "× No break time" at bounding box center [295, 59] width 96 height 5
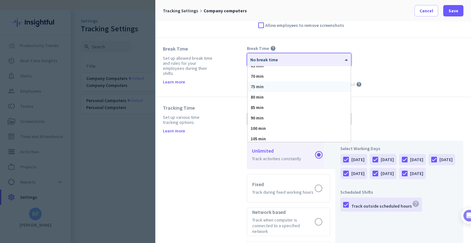
scroll to position [164, 0]
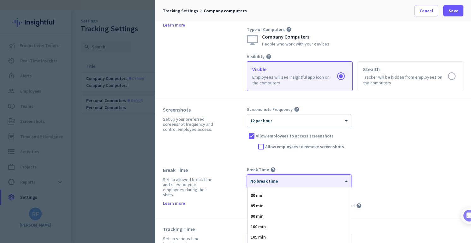
click at [364, 142] on div "Allow employees to remove screenshots" at bounding box center [359, 146] width 207 height 9
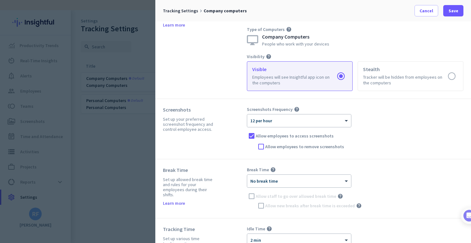
scroll to position [121, 0]
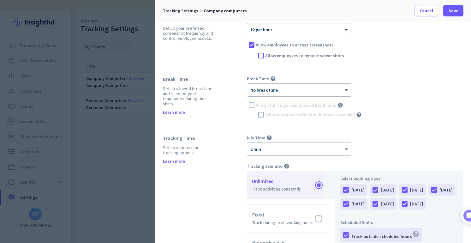
drag, startPoint x: 177, startPoint y: 88, endPoint x: 211, endPoint y: 107, distance: 39.3
click at [211, 107] on div "Break Time Set up allowed break time and rules for your employees during their …" at bounding box center [205, 98] width 84 height 44
drag, startPoint x: 214, startPoint y: 100, endPoint x: 169, endPoint y: 82, distance: 48.5
click at [169, 83] on div "Break Time Set up allowed break time and rules for your employees during their …" at bounding box center [205, 98] width 84 height 44
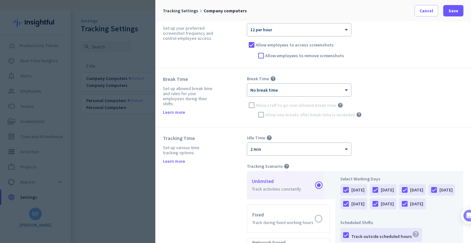
click at [169, 81] on div "Break Time" at bounding box center [189, 79] width 52 height 6
drag, startPoint x: 169, startPoint y: 77, endPoint x: 201, endPoint y: 104, distance: 41.9
click at [201, 104] on div "Break Time Set up allowed break time and rules for your employees during their …" at bounding box center [205, 98] width 84 height 44
click at [201, 104] on div "Set up allowed break time and rules for your employees during their shifts." at bounding box center [189, 96] width 52 height 20
click at [320, 86] on div "× No break time" at bounding box center [299, 90] width 104 height 13
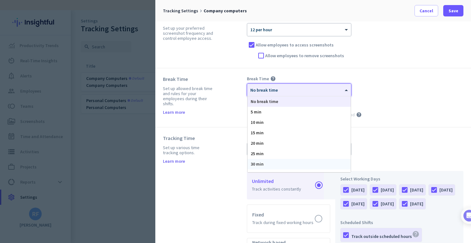
scroll to position [30, 0]
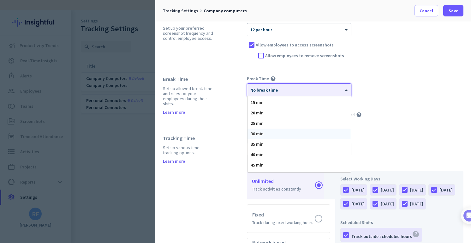
click at [278, 136] on div "30 min" at bounding box center [299, 134] width 103 height 10
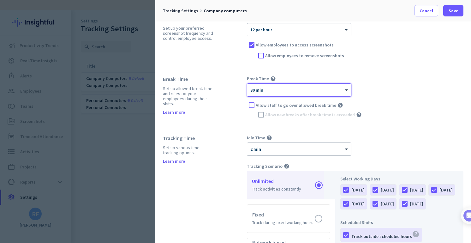
click at [275, 104] on span "Allow staff to go over allowed break time" at bounding box center [296, 105] width 81 height 6
click at [0, 0] on input "Allow staff to go over allowed break time" at bounding box center [0, 0] width 0 height 0
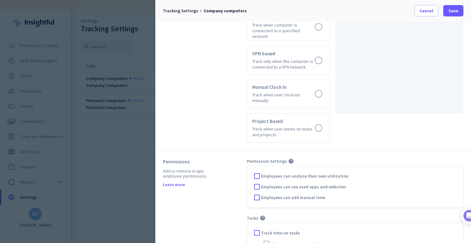
scroll to position [358, 0]
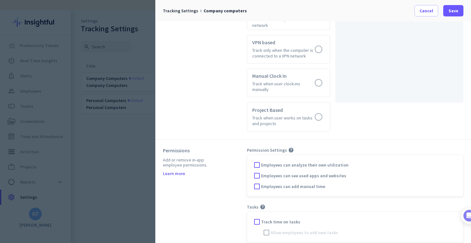
click at [298, 162] on span "Employees can analyze their own utilization" at bounding box center [304, 165] width 87 height 6
click at [0, 0] on input "Employees can analyze their own utilization" at bounding box center [0, 0] width 0 height 0
click at [297, 172] on span "Employees can see used apps and websites" at bounding box center [303, 175] width 85 height 6
click at [0, 0] on input "Employees can see used apps and websites" at bounding box center [0, 0] width 0 height 0
click at [290, 219] on span "Track time on tasks" at bounding box center [280, 222] width 39 height 6
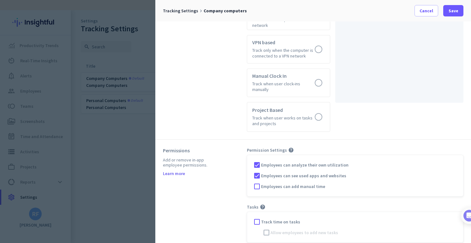
click at [0, 0] on input "Track time on tasks" at bounding box center [0, 0] width 0 height 0
click at [298, 229] on span "Allow employees to add new tasks" at bounding box center [305, 232] width 68 height 6
click at [0, 0] on input "Allow employees to add new tasks" at bounding box center [0, 0] width 0 height 0
click at [453, 10] on span "Save" at bounding box center [454, 11] width 10 height 6
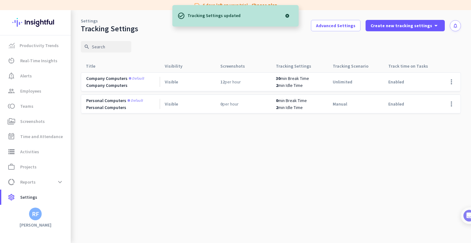
click at [342, 162] on cdk-virtual-scroll-viewport "Company computers Default Company Computers Visible 12 per hour 30 min Break Ti…" at bounding box center [271, 157] width 380 height 171
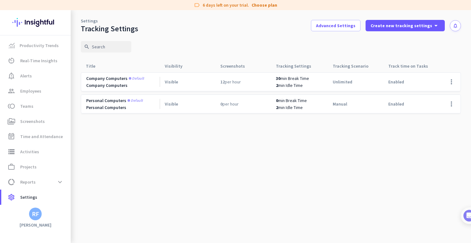
click at [243, 169] on cdk-virtual-scroll-viewport "Company computers Default Company Computers Visible 12 per hour 30 min Break Ti…" at bounding box center [271, 157] width 380 height 171
click at [34, 91] on span "Employees" at bounding box center [30, 91] width 21 height 8
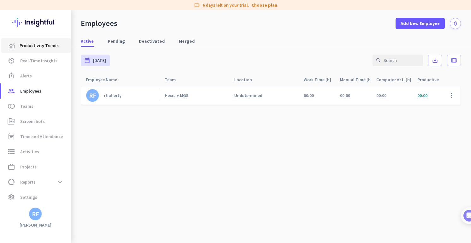
click at [34, 50] on link "Productivity Trends" at bounding box center [35, 45] width 69 height 15
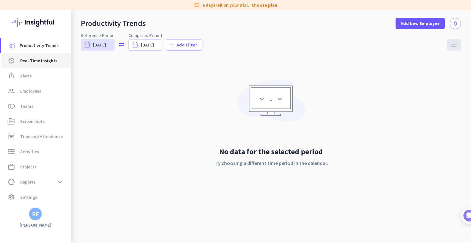
click at [22, 58] on span "Real-Time Insights" at bounding box center [38, 61] width 37 height 8
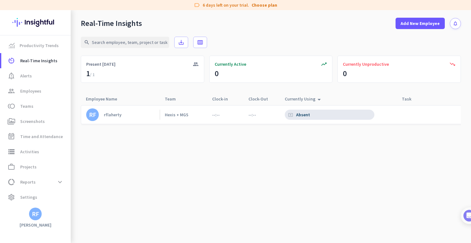
click at [302, 113] on div "Absent" at bounding box center [303, 115] width 15 height 6
click at [294, 144] on cdk-virtual-scroll-viewport "RF rflaherty Hexis + MGS --:-- --:-- cancel_presentation Absent" at bounding box center [271, 174] width 380 height 138
click at [109, 116] on div "rflaherty" at bounding box center [113, 115] width 18 height 6
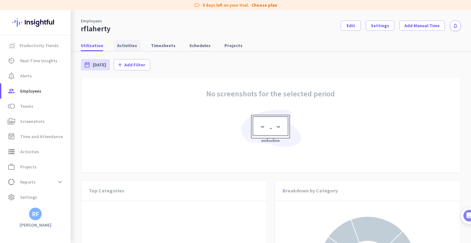
click at [126, 45] on span "Activities" at bounding box center [127, 45] width 20 height 6
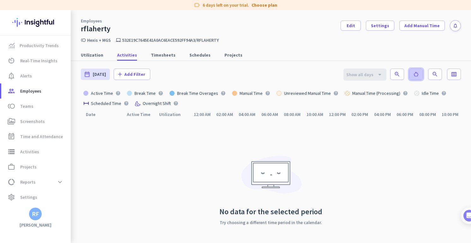
click at [416, 76] on span at bounding box center [416, 74] width 13 height 15
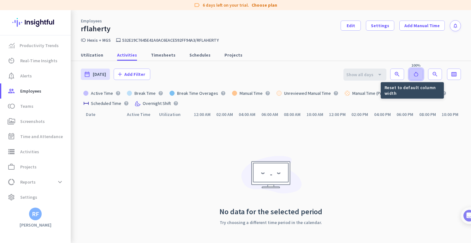
click at [410, 77] on span at bounding box center [416, 74] width 13 height 15
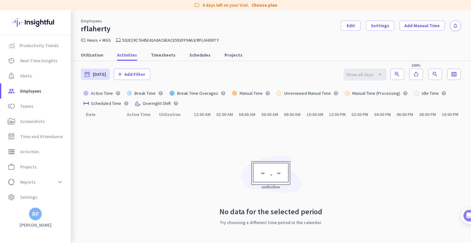
click at [187, 73] on div "date_range [DATE] [DATE] - [DATE] add Add Filter Show all days arrow_drop_down …" at bounding box center [271, 74] width 380 height 27
drag, startPoint x: 137, startPoint y: 47, endPoint x: 146, endPoint y: 52, distance: 9.8
click at [144, 51] on nav "Utilization Activities Timesheets Schedules Projects" at bounding box center [271, 52] width 400 height 18
click at [147, 52] on link "Timesheets" at bounding box center [163, 54] width 32 height 11
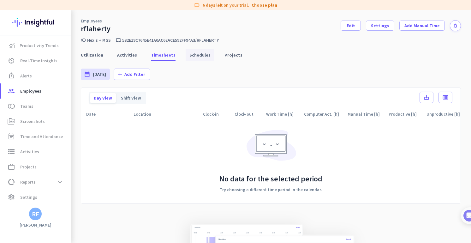
click at [198, 58] on span "Schedules" at bounding box center [199, 55] width 21 height 6
type input "[DATE] - [DATE]"
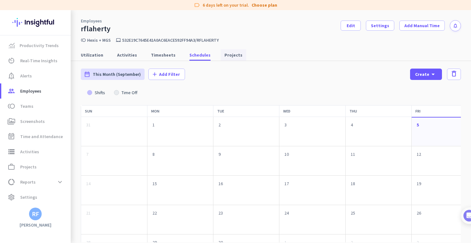
click at [225, 55] on span "Projects" at bounding box center [234, 55] width 18 height 6
type input "[DATE] - [DATE]"
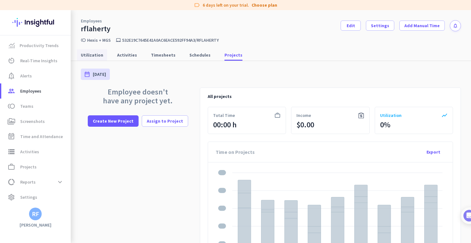
click at [99, 54] on span "Utilization" at bounding box center [92, 55] width 22 height 6
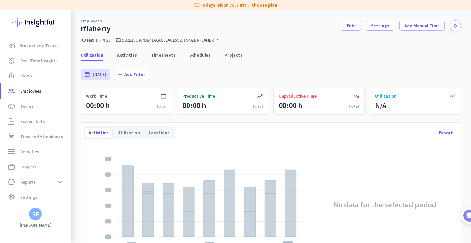
scroll to position [91, 0]
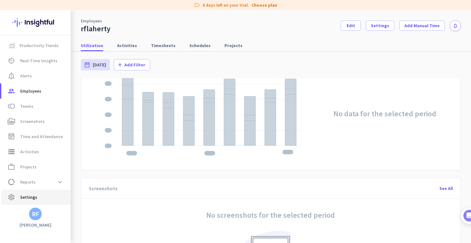
click at [24, 196] on span "Settings" at bounding box center [28, 197] width 17 height 8
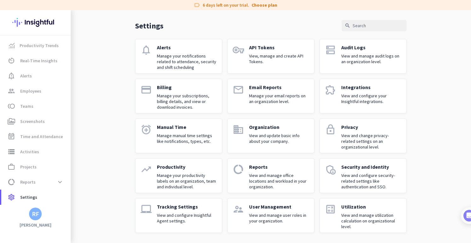
click at [172, 206] on p "Tracking Settings" at bounding box center [187, 206] width 60 height 6
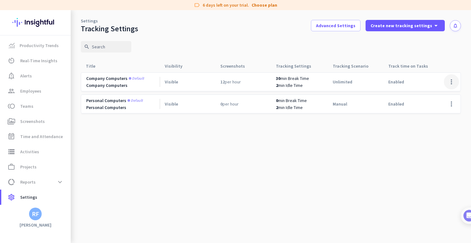
click at [445, 81] on span at bounding box center [451, 81] width 15 height 15
click at [429, 95] on span "Edit" at bounding box center [428, 95] width 8 height 6
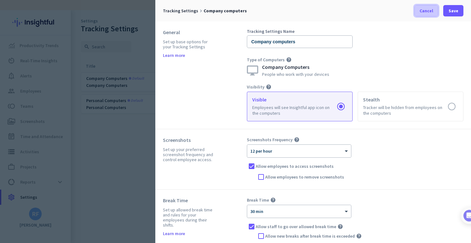
click at [428, 13] on span "Cancel" at bounding box center [427, 11] width 14 height 6
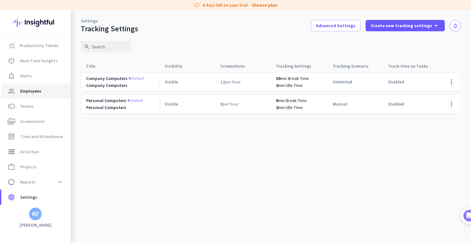
click at [24, 90] on span "Employees" at bounding box center [30, 91] width 21 height 8
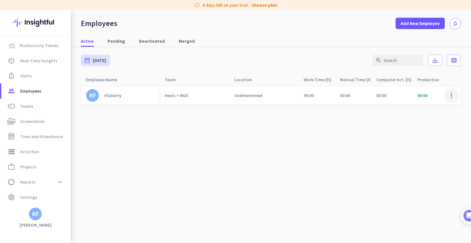
click at [452, 99] on span at bounding box center [451, 95] width 15 height 15
click at [431, 111] on span "Edit" at bounding box center [433, 108] width 42 height 6
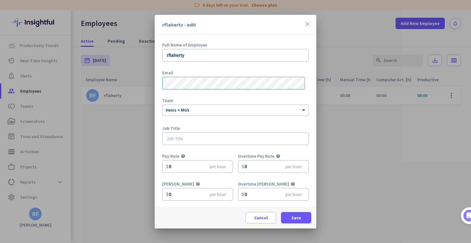
click at [239, 96] on form "Full Name of Employee rflaherty Email Team × Hexis + MGS Job Title Pay Rate hel…" at bounding box center [235, 125] width 147 height 164
click at [208, 138] on input "text" at bounding box center [235, 138] width 147 height 13
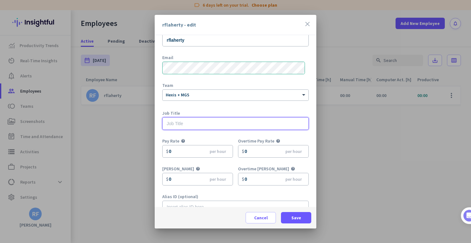
scroll to position [28, 0]
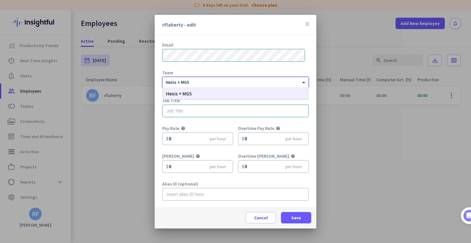
click at [229, 81] on div at bounding box center [236, 81] width 146 height 5
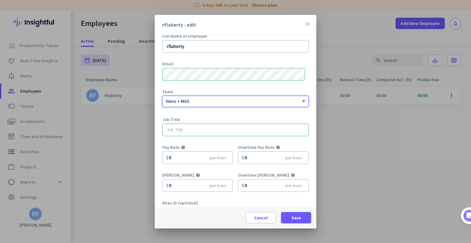
scroll to position [0, 0]
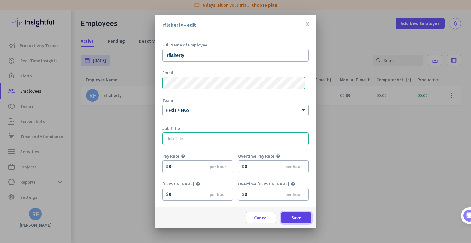
click at [295, 217] on span "Save" at bounding box center [297, 217] width 10 height 6
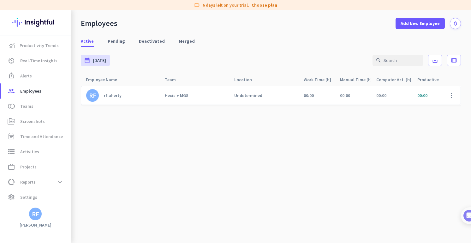
click at [206, 93] on link "Hexis + MGS" at bounding box center [197, 96] width 64 height 6
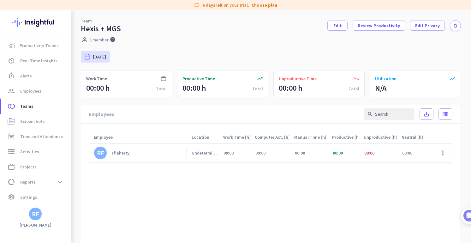
click at [134, 57] on div "date_range [DATE] [DATE] - [DATE]" at bounding box center [271, 57] width 380 height 27
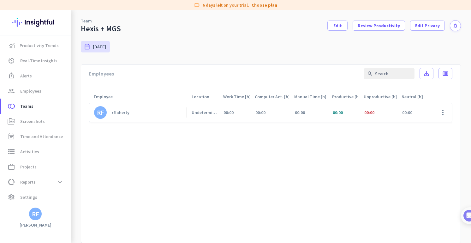
scroll to position [61, 0]
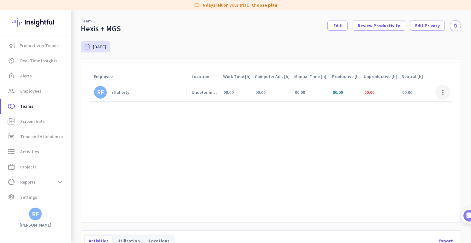
click at [443, 93] on span at bounding box center [443, 92] width 15 height 15
click at [433, 105] on span "Edit" at bounding box center [424, 105] width 35 height 6
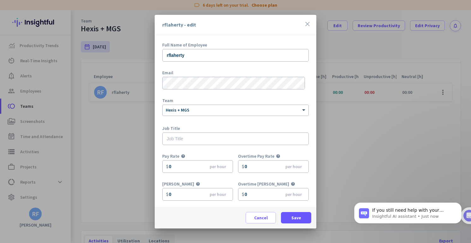
scroll to position [467, 0]
click at [313, 24] on div "rflaherty - edit close" at bounding box center [236, 25] width 162 height 20
click at [308, 23] on icon "close" at bounding box center [308, 24] width 8 height 8
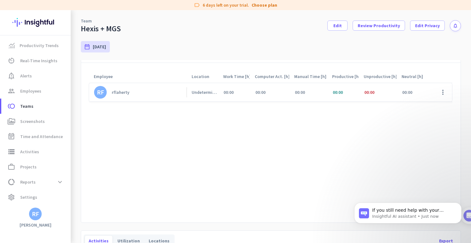
click at [339, 86] on div "00:00" at bounding box center [344, 92] width 32 height 18
click at [469, 218] on html "If you still need help with your attendance or tracking settings, I’m here to a…" at bounding box center [408, 214] width 126 height 51
click at [181, 86] on link "RF rflaherty" at bounding box center [140, 92] width 93 height 13
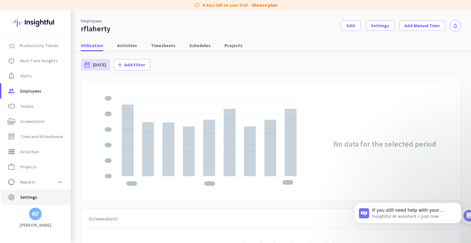
click at [35, 203] on link "settings Settings" at bounding box center [35, 196] width 69 height 15
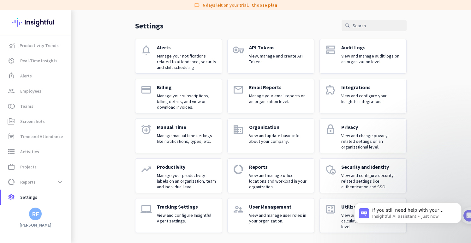
click at [177, 177] on p "Manage your productivity labels on an organization, team and individual level." at bounding box center [187, 180] width 60 height 17
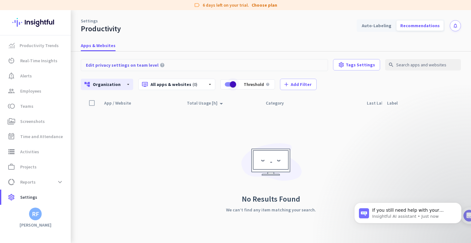
click at [227, 85] on span "button" at bounding box center [233, 84] width 13 height 13
click at [28, 180] on span "Reports" at bounding box center [27, 182] width 15 height 8
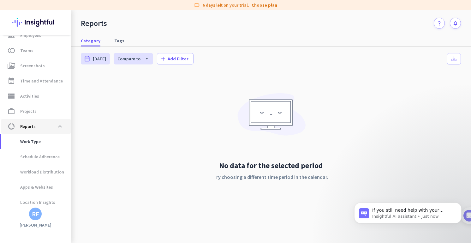
scroll to position [75, 0]
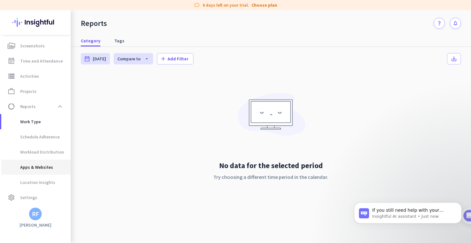
click at [27, 169] on span "Apps & Websites" at bounding box center [29, 166] width 47 height 15
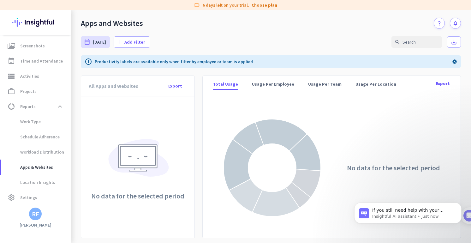
click at [173, 61] on p "Productivity labels are available only when filter by employee or team is appli…" at bounding box center [174, 61] width 158 height 6
click at [265, 56] on div "info Productivity labels are available only when filter by employee or team is …" at bounding box center [271, 61] width 380 height 13
click at [133, 40] on span "Add Filter" at bounding box center [134, 42] width 21 height 6
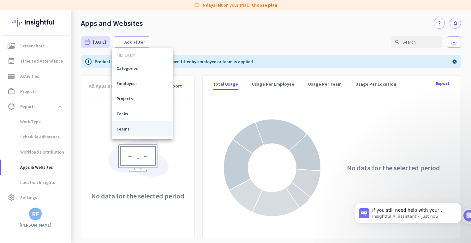
click at [123, 126] on span "Teams" at bounding box center [143, 129] width 52 height 6
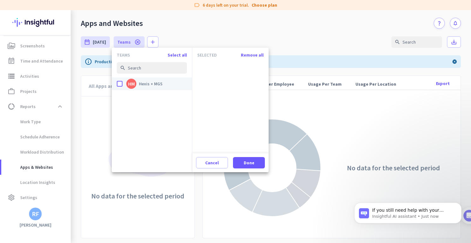
click at [134, 82] on div "HM" at bounding box center [131, 83] width 7 height 5
click at [0, 0] on input "done HM Hexis + MGS" at bounding box center [0, 0] width 0 height 0
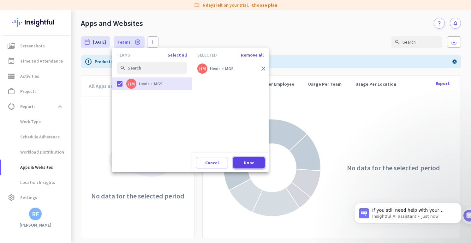
click at [255, 159] on span at bounding box center [249, 162] width 32 height 15
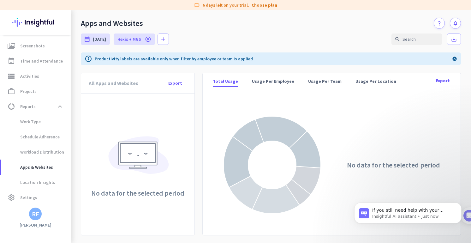
scroll to position [123, 0]
click at [252, 84] on span "Usage Per Employee" at bounding box center [273, 81] width 42 height 6
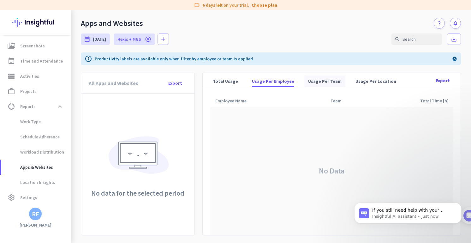
click at [308, 84] on span "Usage Per Team" at bounding box center [324, 81] width 33 height 6
click at [356, 84] on span "Usage Per Location" at bounding box center [376, 81] width 41 height 6
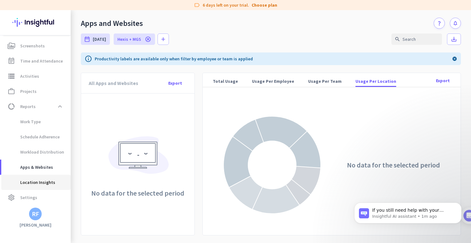
click at [63, 185] on span "Location Insights" at bounding box center [35, 182] width 59 height 15
type input "[DATE] - [DATE]"
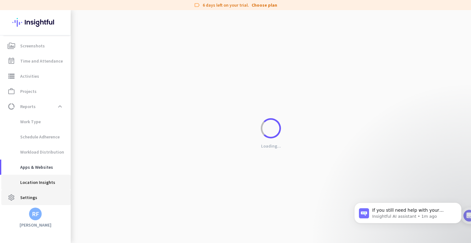
scroll to position [3, 0]
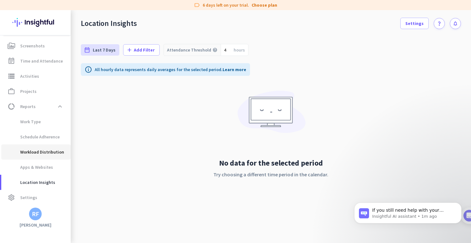
click at [46, 149] on span "Workload Distribution" at bounding box center [35, 151] width 58 height 15
type input "[DATE] - [DATE]"
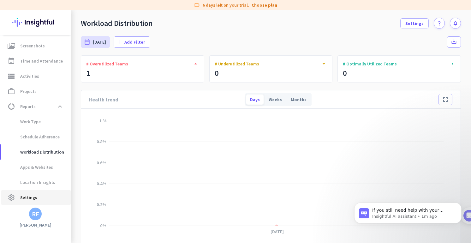
click at [33, 197] on span "Settings" at bounding box center [28, 198] width 17 height 8
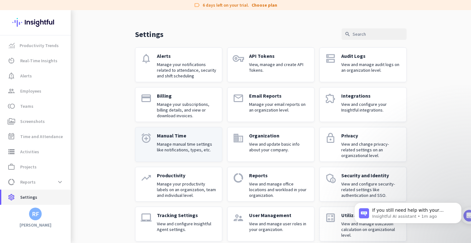
scroll to position [21, 0]
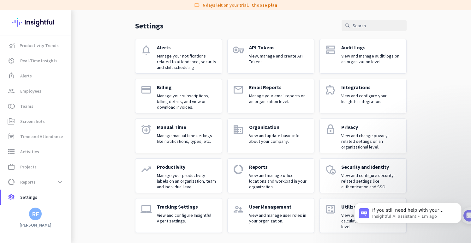
click at [181, 211] on div "Tracking Settings View and configure Insightful Agent settings." at bounding box center [187, 215] width 60 height 24
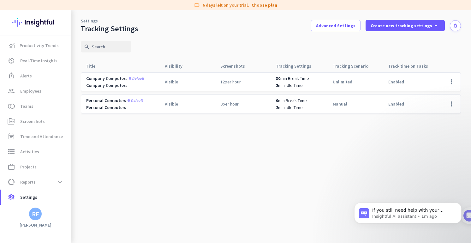
drag, startPoint x: 217, startPoint y: 84, endPoint x: 263, endPoint y: 82, distance: 46.1
click at [263, 82] on div "12 per hour" at bounding box center [243, 82] width 56 height 18
click at [262, 82] on div "12 per hour" at bounding box center [243, 82] width 56 height 18
click at [350, 69] on div "Tracking Scenario arrow_drop_up" at bounding box center [354, 66] width 43 height 9
click at [356, 65] on div "Tracking Scenario arrow_drop_up" at bounding box center [354, 66] width 43 height 9
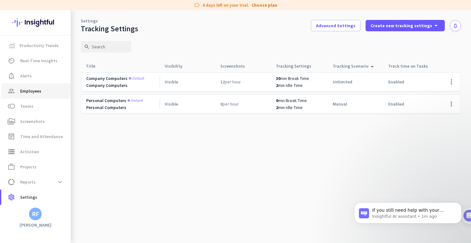
click at [58, 86] on link "group Employees" at bounding box center [35, 90] width 69 height 15
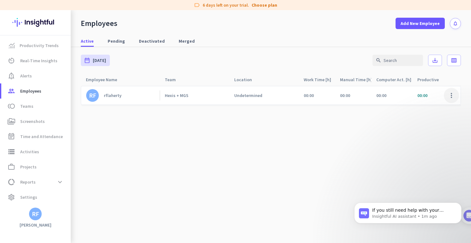
click at [444, 94] on span at bounding box center [451, 95] width 15 height 15
click at [419, 106] on span "Edit" at bounding box center [416, 109] width 8 height 6
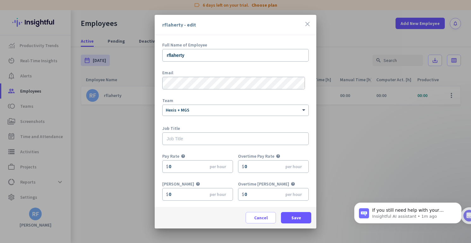
scroll to position [28, 0]
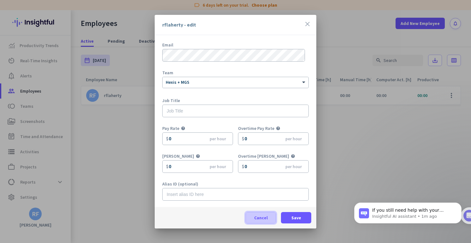
click at [269, 214] on span at bounding box center [261, 217] width 30 height 15
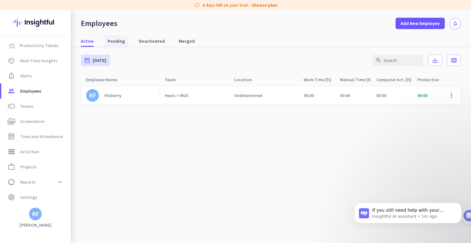
click at [115, 44] on span "Pending" at bounding box center [116, 40] width 17 height 11
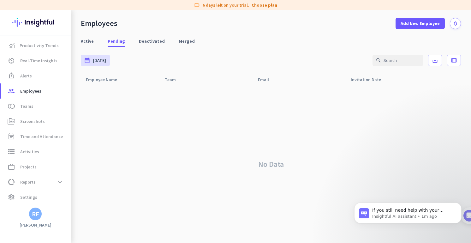
click at [99, 40] on div "Active Pending Deactivated Merged" at bounding box center [271, 41] width 400 height 12
click at [92, 40] on span "Active" at bounding box center [87, 41] width 13 height 6
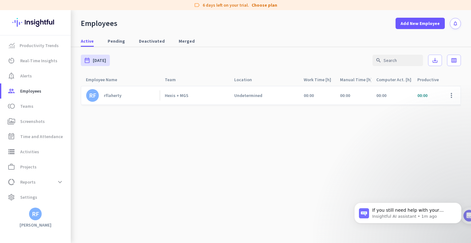
drag, startPoint x: 402, startPoint y: 78, endPoint x: 404, endPoint y: 82, distance: 4.3
click at [402, 79] on div "Computer Act. [h] arrow_drop_up" at bounding box center [394, 79] width 36 height 9
click at [450, 96] on span at bounding box center [451, 95] width 15 height 15
click at [440, 107] on span "Edit" at bounding box center [433, 108] width 42 height 6
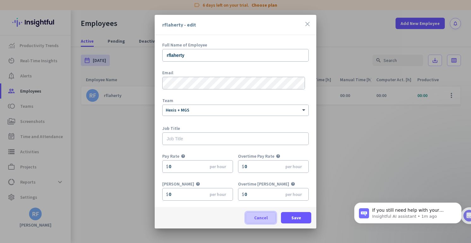
click at [260, 221] on span at bounding box center [261, 217] width 30 height 15
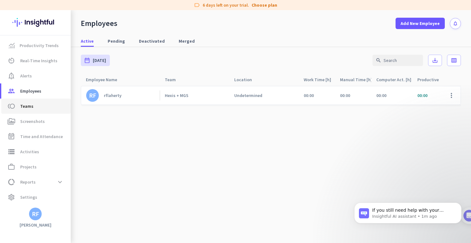
click at [29, 110] on span "Teams" at bounding box center [26, 106] width 13 height 8
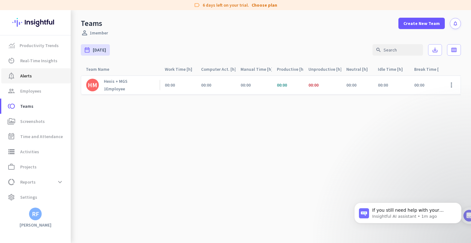
click at [31, 79] on span "Alerts" at bounding box center [26, 76] width 12 height 8
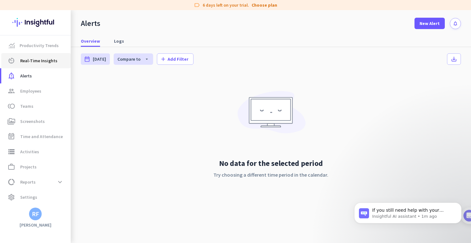
click at [32, 67] on link "av_timer Real-Time Insights" at bounding box center [35, 60] width 69 height 15
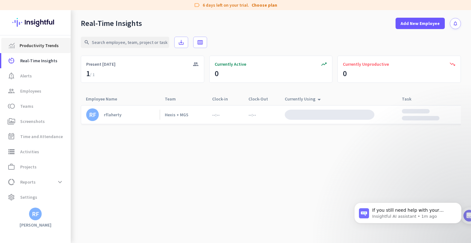
click at [35, 47] on span "Productivity Trends" at bounding box center [39, 46] width 39 height 8
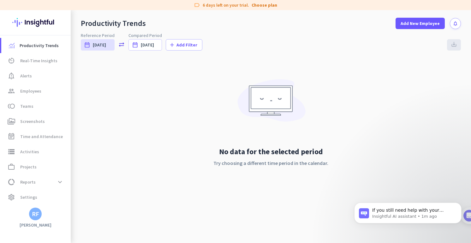
drag, startPoint x: 469, startPoint y: 238, endPoint x: 469, endPoint y: 220, distance: 17.7
click at [469, 220] on html "If you still need help with your attendance or tracking settings, I’m here to a…" at bounding box center [408, 214] width 126 height 51
click at [394, 213] on p "Insightful AI assistant • 1m ago" at bounding box center [412, 216] width 81 height 6
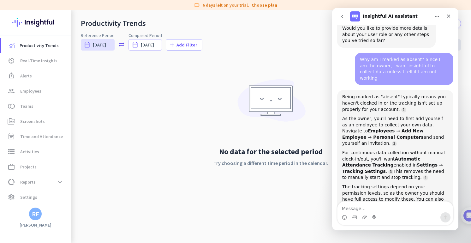
scroll to position [483, 0]
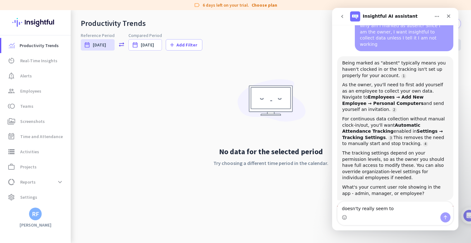
type textarea "doesn'ty really seem to"
drag, startPoint x: 363, startPoint y: 206, endPoint x: 307, endPoint y: 198, distance: 56.9
click at [332, 198] on html "Insightful AI assistant We're here to answer your questions about Insightful. A…" at bounding box center [395, 119] width 126 height 222
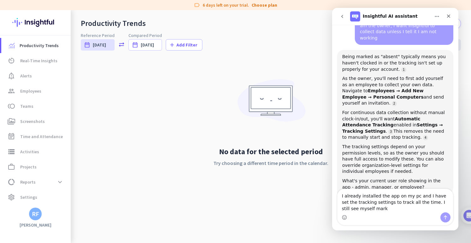
scroll to position [495, 0]
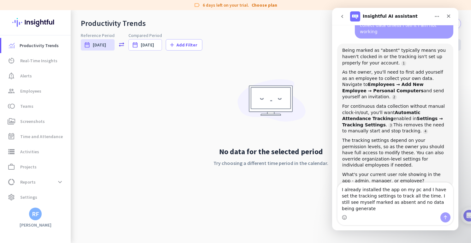
type textarea "I already installed the app on my pc and I have set the tracking settings to tr…"
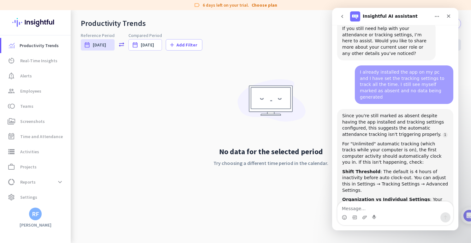
scroll to position [668, 0]
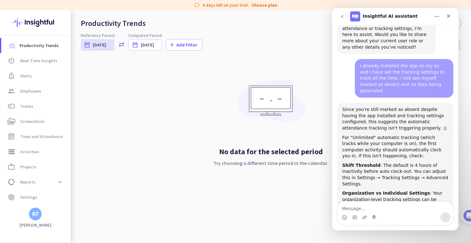
click at [399, 135] on div "For "Unlimited" automatic tracking (which tracks while your computer is on), th…" at bounding box center [395, 147] width 106 height 25
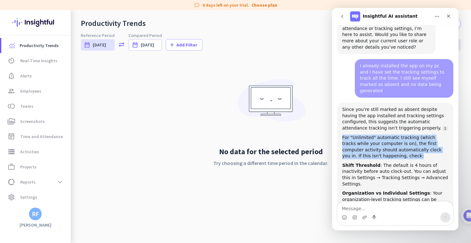
click at [399, 135] on div "For "Unlimited" automatic tracking (which tracks while your computer is on), th…" at bounding box center [395, 147] width 106 height 25
click at [400, 135] on div "For "Unlimited" automatic tracking (which tracks while your computer is on), th…" at bounding box center [395, 147] width 106 height 25
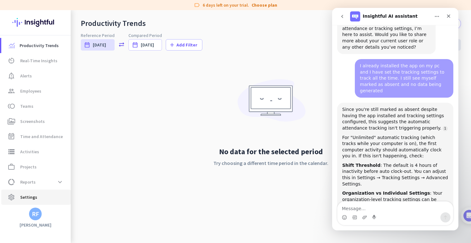
click at [29, 199] on span "Settings" at bounding box center [28, 197] width 17 height 8
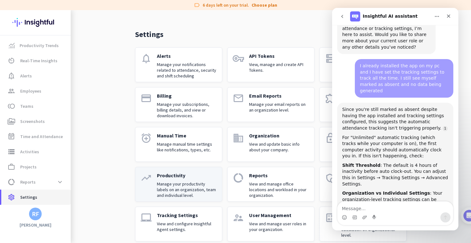
scroll to position [21, 0]
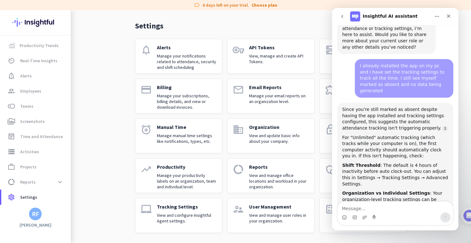
click at [185, 216] on p "View and configure Insightful Agent settings." at bounding box center [187, 217] width 60 height 11
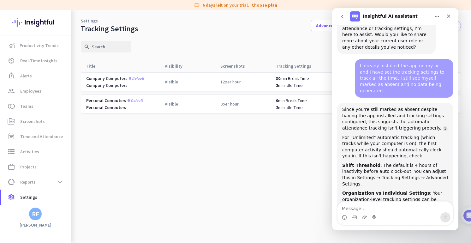
scroll to position [508, 0]
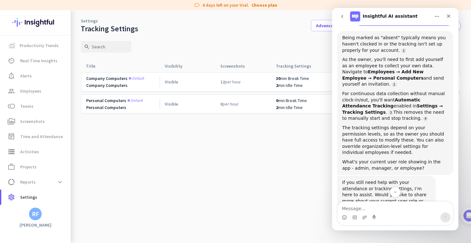
click at [410, 14] on div "Insightful AI assistant" at bounding box center [390, 16] width 80 height 10
click at [453, 15] on div "Close" at bounding box center [448, 15] width 11 height 11
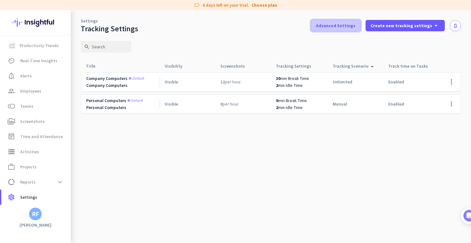
click at [348, 28] on span "Advanced Settings" at bounding box center [335, 25] width 39 height 6
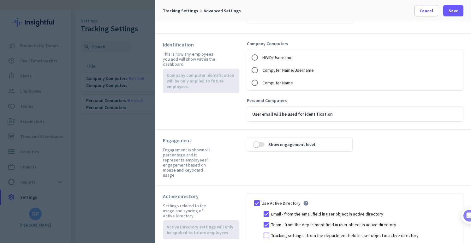
scroll to position [0, 0]
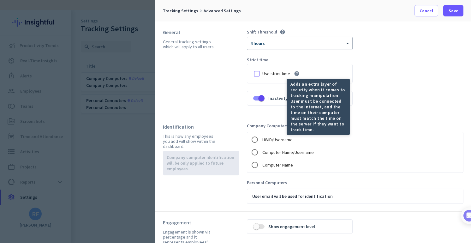
click at [294, 72] on icon "help" at bounding box center [297, 74] width 6 height 6
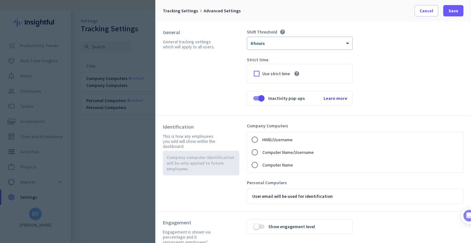
click at [294, 72] on icon "help" at bounding box center [297, 74] width 6 height 6
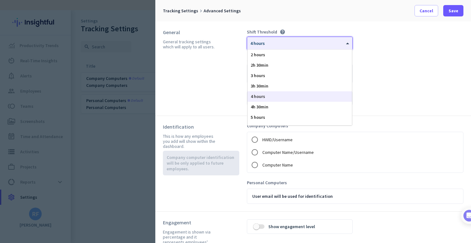
click at [299, 47] on div "× 4 hours" at bounding box center [299, 43] width 105 height 13
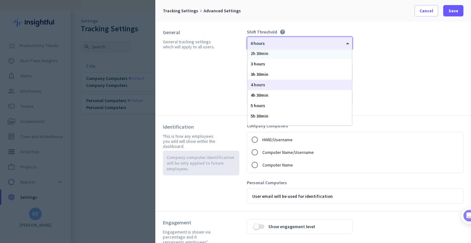
scroll to position [18, 0]
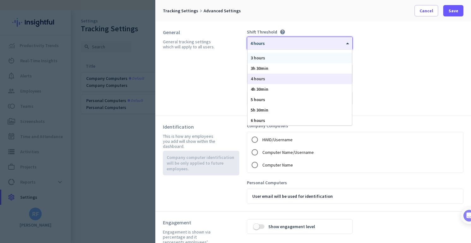
click at [407, 62] on div "Shift Threshold help × 4 hours 2 hours 2h 30min 3 hours 3h 30min 4 hours 4h 30m…" at bounding box center [355, 68] width 217 height 79
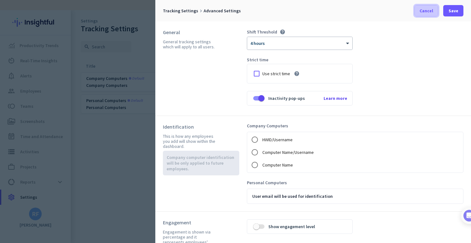
click at [429, 10] on span "Cancel" at bounding box center [427, 11] width 14 height 6
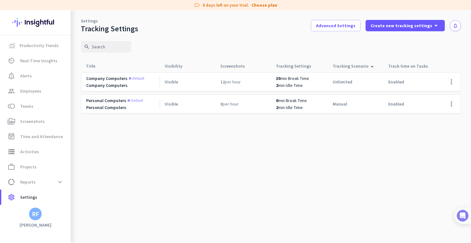
click at [466, 219] on img at bounding box center [463, 216] width 12 height 12
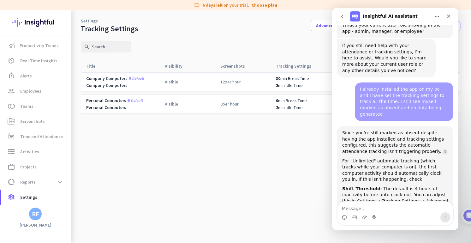
scroll to position [668, 0]
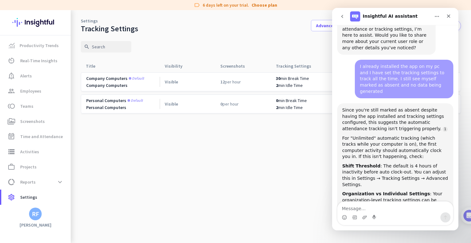
click at [405, 209] on textarea "Message…" at bounding box center [396, 206] width 116 height 11
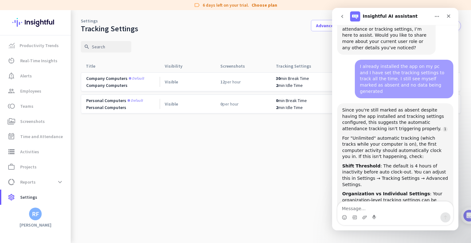
click at [405, 209] on textarea "Message…" at bounding box center [396, 206] width 116 height 11
drag, startPoint x: 368, startPoint y: 117, endPoint x: 424, endPoint y: 180, distance: 84.7
click at [424, 180] on div "Since you're still marked as absent despite having the app installed and tracki…" at bounding box center [395, 183] width 106 height 152
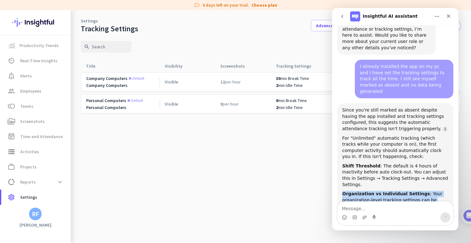
drag, startPoint x: 422, startPoint y: 182, endPoint x: 340, endPoint y: 120, distance: 102.8
click at [340, 120] on div "Since you're still marked as absent despite having the app installed and tracki…" at bounding box center [395, 182] width 116 height 159
drag, startPoint x: 340, startPoint y: 124, endPoint x: 422, endPoint y: 184, distance: 101.9
click at [422, 184] on div "Since you're still marked as absent despite having the app installed and tracki…" at bounding box center [395, 182] width 116 height 159
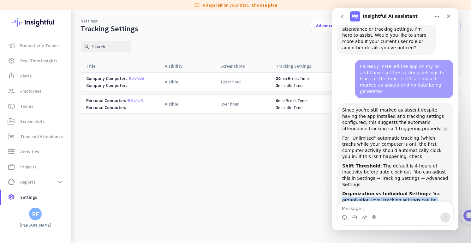
drag, startPoint x: 422, startPoint y: 184, endPoint x: 361, endPoint y: 128, distance: 82.7
click at [361, 130] on div "Since you're still marked as absent despite having the app installed and tracki…" at bounding box center [395, 183] width 106 height 152
click at [361, 191] on div "Organization vs Individual Settings : Your organization-level tracking settings…" at bounding box center [395, 203] width 106 height 25
click at [37, 90] on span "Employees" at bounding box center [30, 91] width 21 height 8
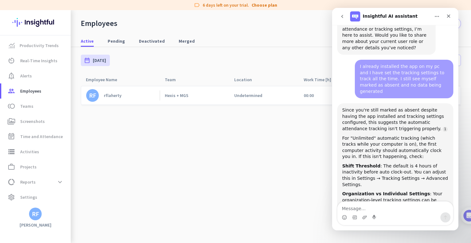
click at [111, 97] on div "rflaherty" at bounding box center [113, 96] width 18 height 6
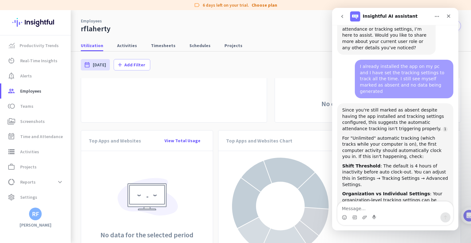
scroll to position [461, 0]
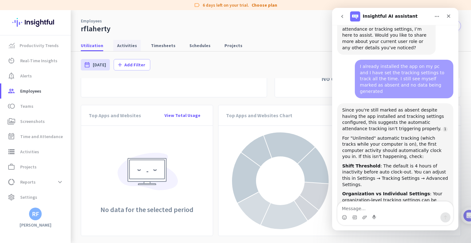
click at [129, 47] on span "Activities" at bounding box center [127, 45] width 20 height 6
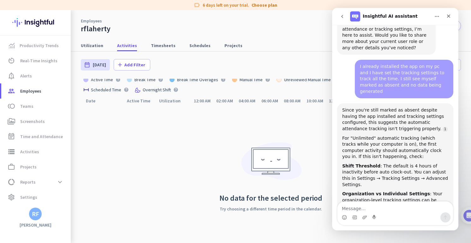
scroll to position [13, 0]
click at [373, 210] on textarea "Message…" at bounding box center [396, 206] width 116 height 11
drag, startPoint x: 384, startPoint y: 142, endPoint x: 427, endPoint y: 178, distance: 55.8
click at [427, 178] on div "Since you're still marked as absent despite having the app installed and tracki…" at bounding box center [395, 183] width 106 height 152
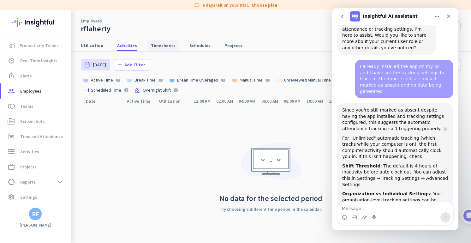
click at [164, 48] on span "Timesheets" at bounding box center [163, 45] width 25 height 6
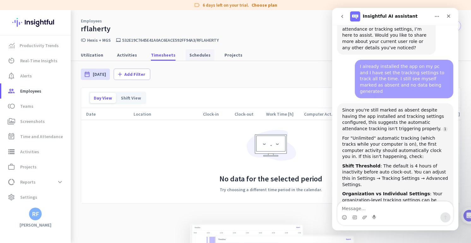
click at [189, 56] on span "Schedules" at bounding box center [199, 55] width 21 height 6
type input "[DATE] - [DATE]"
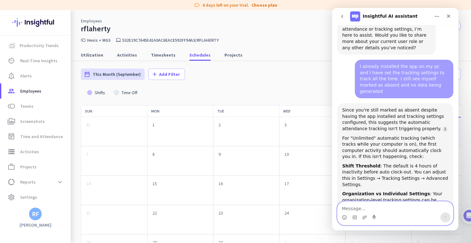
click at [398, 207] on textarea "Message…" at bounding box center [396, 206] width 116 height 11
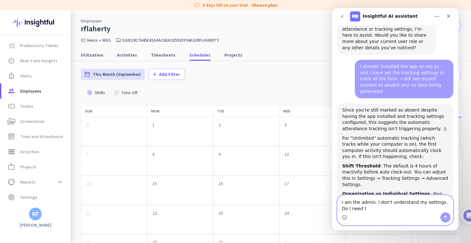
scroll to position [675, 0]
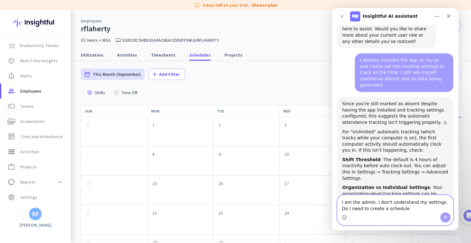
type textarea "I am the admin. I don't understand my settings. Do I need to create a schedule?"
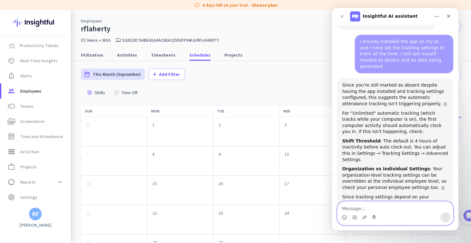
scroll to position [714, 0]
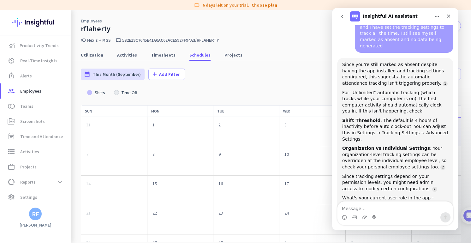
click at [400, 195] on div "What's your current user role in the app - admin, manager, or employee? This wi…" at bounding box center [395, 204] width 106 height 19
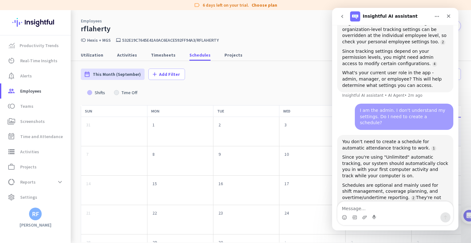
scroll to position [851, 0]
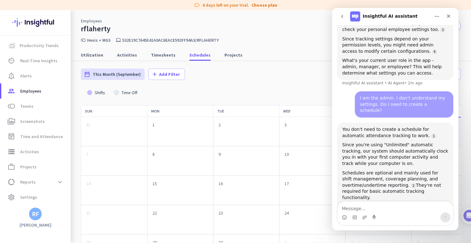
drag, startPoint x: 409, startPoint y: 160, endPoint x: 339, endPoint y: 153, distance: 70.4
click at [339, 153] on div "You don't need to create a schedule for automatic attendance tracking to work. …" at bounding box center [395, 195] width 116 height 144
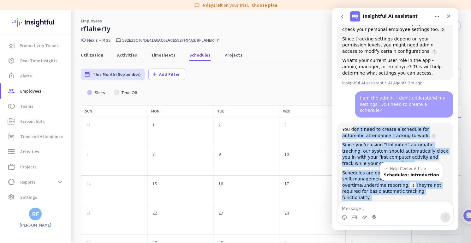
drag, startPoint x: 352, startPoint y: 53, endPoint x: 425, endPoint y: 152, distance: 122.4
click at [425, 152] on div "You don't need to create a schedule for automatic attendance tracking to work. …" at bounding box center [395, 194] width 106 height 136
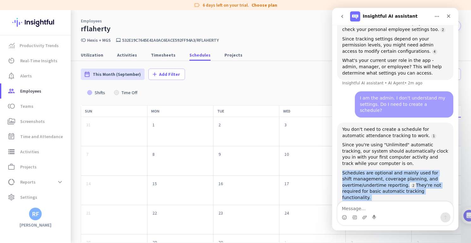
drag, startPoint x: 429, startPoint y: 163, endPoint x: 334, endPoint y: 90, distance: 119.1
drag, startPoint x: 334, startPoint y: 90, endPoint x: 437, endPoint y: 169, distance: 130.2
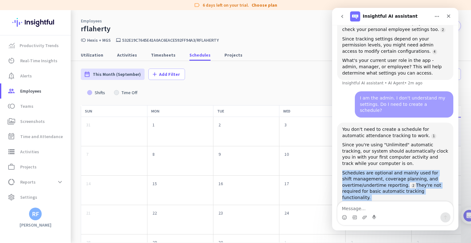
drag, startPoint x: 437, startPoint y: 170, endPoint x: 330, endPoint y: 104, distance: 126.3
click at [332, 104] on html "Insightful AI assistant We're here to answer your questions about Insightful. A…" at bounding box center [395, 119] width 126 height 222
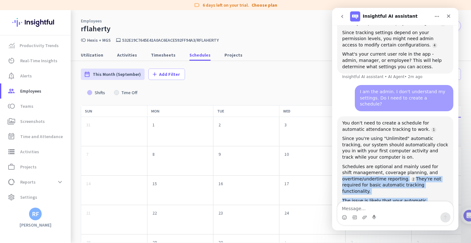
click at [347, 164] on div "Schedules are optional and mainly used for shift management, coverage planning,…" at bounding box center [395, 179] width 106 height 31
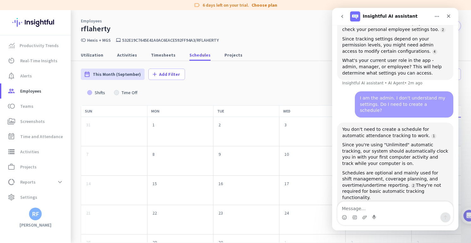
drag, startPoint x: 339, startPoint y: 118, endPoint x: 444, endPoint y: 167, distance: 116.3
click at [444, 167] on div "You don't need to create a schedule for automatic attendance tracking to work. …" at bounding box center [395, 195] width 116 height 144
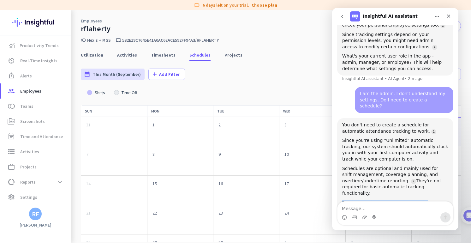
click at [441, 167] on div "You don't need to create a schedule for automatic attendance tracking to work. …" at bounding box center [395, 190] width 116 height 144
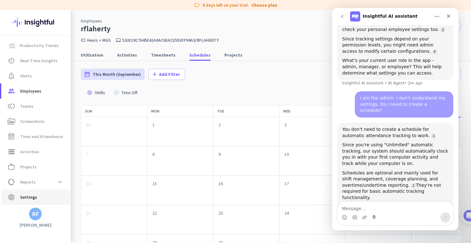
click at [38, 195] on span "settings Settings" at bounding box center [35, 197] width 59 height 8
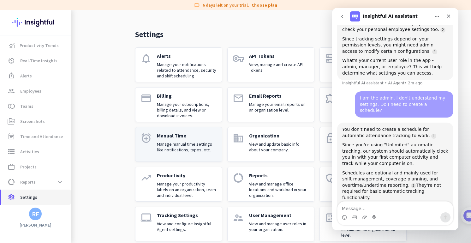
scroll to position [21, 0]
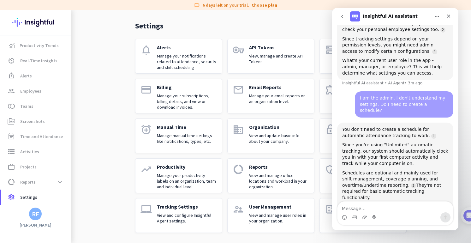
click at [249, 147] on div "Organization View and update basic info about your company." at bounding box center [279, 136] width 60 height 24
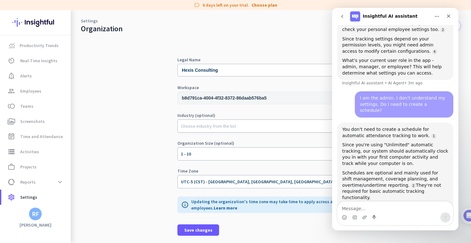
scroll to position [2, 0]
click at [38, 198] on span "settings Settings" at bounding box center [35, 197] width 59 height 8
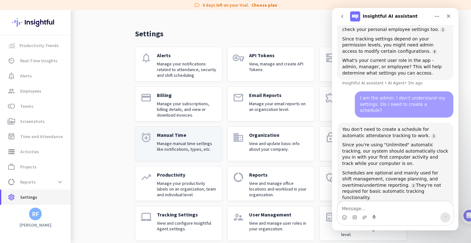
scroll to position [21, 0]
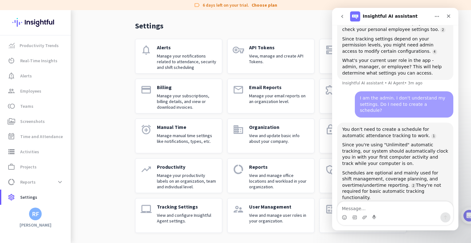
click at [165, 176] on p "Manage your productivity labels on an organization, team and individual level." at bounding box center [187, 180] width 60 height 17
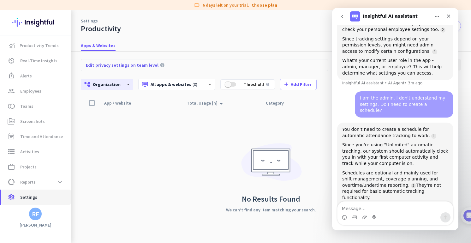
click at [35, 201] on span "Settings" at bounding box center [28, 197] width 17 height 8
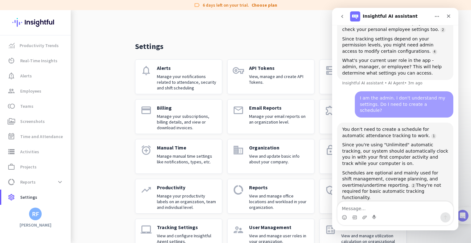
click at [460, 216] on img at bounding box center [463, 216] width 12 height 12
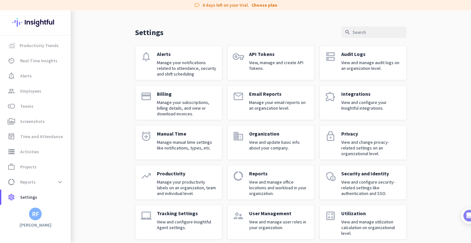
scroll to position [21, 0]
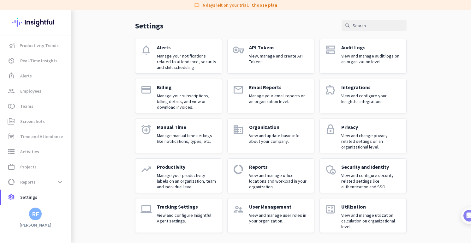
click at [384, 215] on p "View and manage utilization calculation on organizational level." at bounding box center [371, 220] width 60 height 17
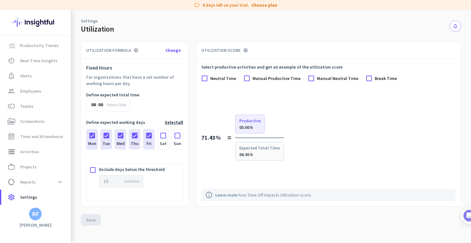
click at [177, 125] on button "Select all" at bounding box center [174, 122] width 18 height 11
click at [83, 223] on span at bounding box center [91, 219] width 20 height 15
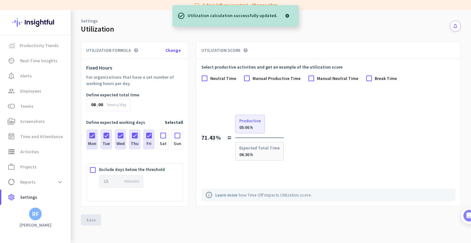
click at [225, 80] on span "Neutral Time" at bounding box center [223, 78] width 26 height 6
click at [0, 0] on input "Neutral Time" at bounding box center [0, 0] width 0 height 0
click at [266, 80] on span "Manual Productive Time" at bounding box center [277, 78] width 48 height 6
click at [0, 0] on input "Manual Productive Time" at bounding box center [0, 0] width 0 height 0
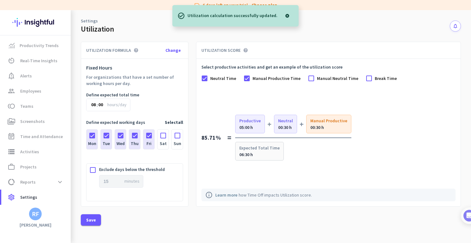
click at [320, 80] on span "Manual Neutral Time" at bounding box center [337, 78] width 41 height 6
click at [0, 0] on input "Manual Neutral Time" at bounding box center [0, 0] width 0 height 0
click at [376, 76] on span "Break Time" at bounding box center [386, 78] width 22 height 6
click at [0, 0] on input "Break Time" at bounding box center [0, 0] width 0 height 0
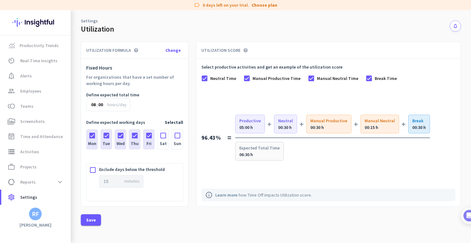
click at [375, 81] on span "Break Time" at bounding box center [386, 78] width 22 height 6
click at [0, 0] on input "Break Time" at bounding box center [0, 0] width 0 height 0
click at [332, 80] on span "Manual Neutral Time" at bounding box center [337, 78] width 41 height 6
click at [0, 0] on input "Manual Neutral Time" at bounding box center [0, 0] width 0 height 0
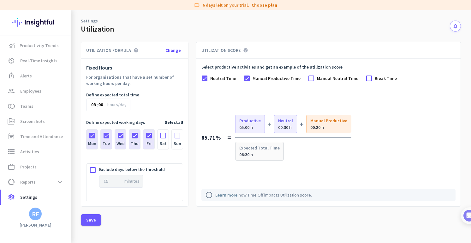
click at [266, 79] on span "Manual Productive Time" at bounding box center [277, 78] width 48 height 6
click at [0, 0] on input "Manual Productive Time" at bounding box center [0, 0] width 0 height 0
drag, startPoint x: 233, startPoint y: 76, endPoint x: 210, endPoint y: 77, distance: 22.4
click at [230, 77] on span "Neutral Time" at bounding box center [223, 78] width 26 height 6
click at [209, 77] on label "Neutral Time" at bounding box center [222, 78] width 28 height 6
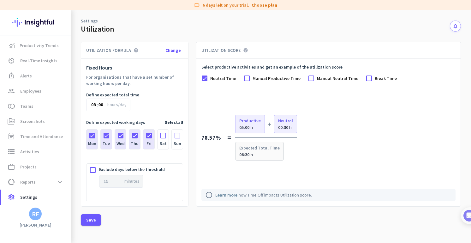
click at [0, 0] on input "Neutral Time" at bounding box center [0, 0] width 0 height 0
click at [421, 104] on div "Select productive activities and get an example of the utilization score Neutra…" at bounding box center [328, 132] width 254 height 137
click at [28, 112] on link "toll Teams" at bounding box center [35, 106] width 69 height 15
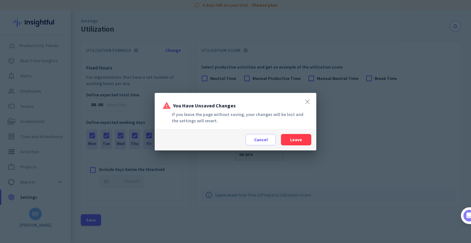
click at [304, 101] on icon "close" at bounding box center [308, 102] width 8 height 8
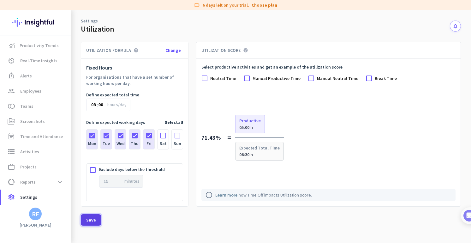
click at [86, 222] on span "Save" at bounding box center [91, 220] width 10 height 6
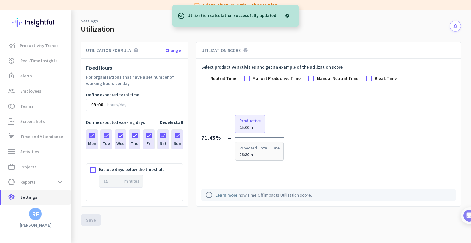
click at [15, 195] on icon "settings" at bounding box center [12, 197] width 8 height 8
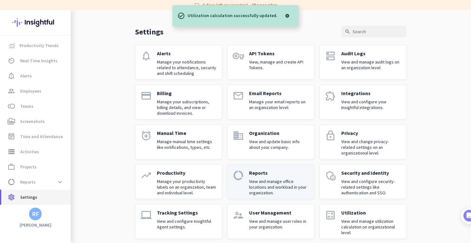
scroll to position [21, 0]
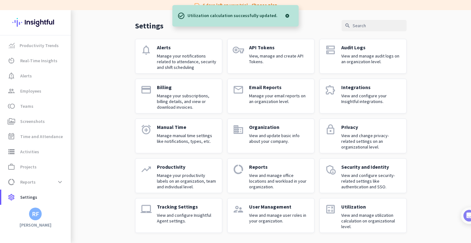
click at [188, 214] on p "View and configure Insightful Agent settings." at bounding box center [187, 217] width 60 height 11
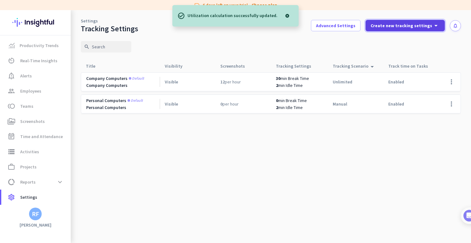
click at [426, 27] on span "Create new tracking settings" at bounding box center [402, 25] width 62 height 6
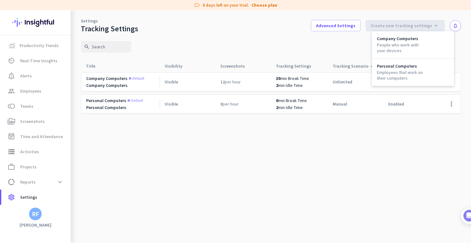
click at [407, 154] on div at bounding box center [235, 121] width 471 height 243
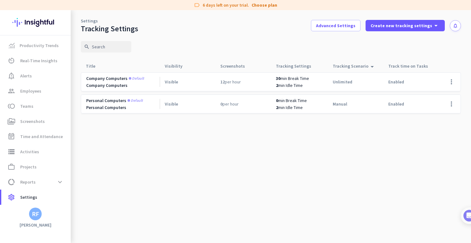
click at [454, 115] on div "Company computers Default Company Computers Visible 12 per hour 30 min Break Ti…" at bounding box center [271, 94] width 380 height 45
click at [451, 105] on span at bounding box center [451, 103] width 15 height 15
click at [437, 120] on span "Edit" at bounding box center [439, 117] width 30 height 6
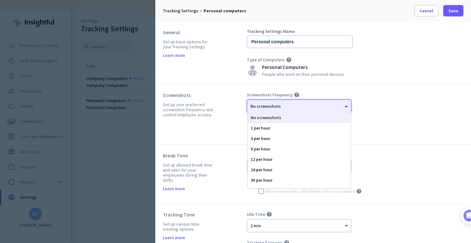
click at [286, 108] on div "× No screenshots" at bounding box center [295, 106] width 96 height 5
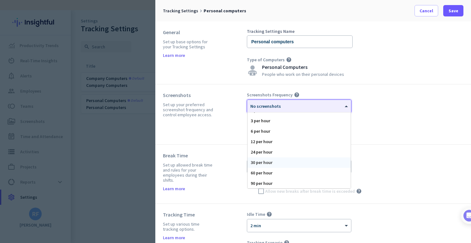
scroll to position [39, 0]
click at [270, 162] on div "90 per hour" at bounding box center [299, 162] width 103 height 10
click at [291, 102] on div at bounding box center [299, 103] width 104 height 5
click at [278, 121] on div "12 per hour" at bounding box center [299, 120] width 103 height 10
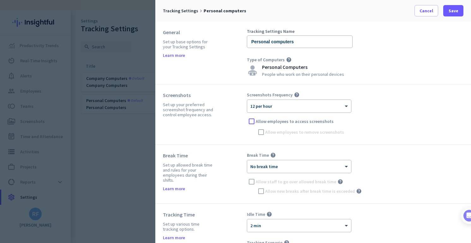
click at [274, 123] on span "Allow employees to access screenshots" at bounding box center [295, 121] width 78 height 6
click at [0, 0] on input "Allow employees to access screenshots" at bounding box center [0, 0] width 0 height 0
click at [285, 132] on span "Allow employees to remove screenshots" at bounding box center [304, 132] width 79 height 6
click at [0, 0] on input "Allow employees to remove screenshots" at bounding box center [0, 0] width 0 height 0
click at [281, 164] on div at bounding box center [299, 164] width 104 height 5
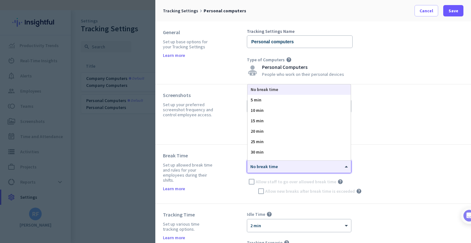
click at [279, 165] on div at bounding box center [299, 164] width 104 height 5
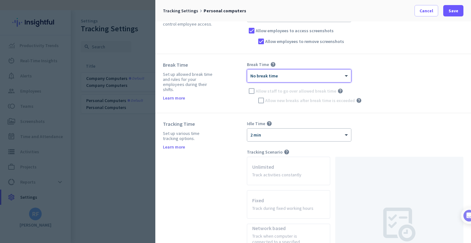
scroll to position [121, 0]
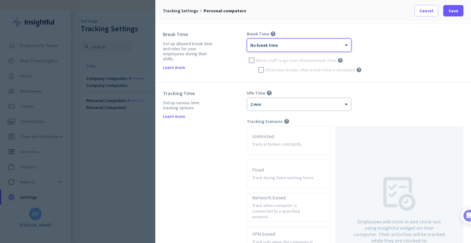
click at [265, 37] on div "Break Time help × No break time Allow staff to go over allowed break time help …" at bounding box center [355, 53] width 217 height 44
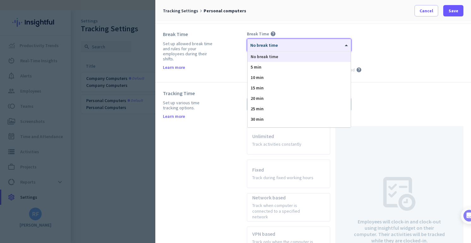
click at [264, 47] on span "No break time" at bounding box center [263, 45] width 27 height 6
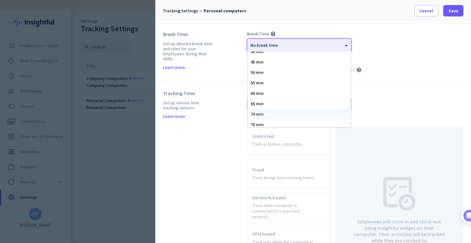
scroll to position [91, 0]
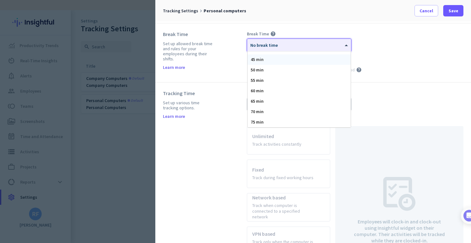
click at [256, 63] on div "45 min" at bounding box center [299, 59] width 103 height 10
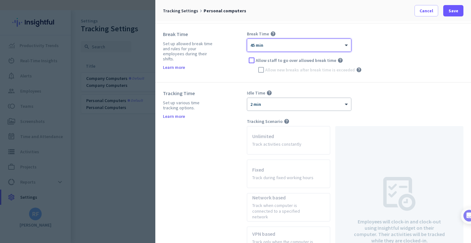
click at [260, 60] on span "Allow staff to go over allowed break time" at bounding box center [296, 60] width 81 height 6
click at [0, 0] on input "Allow staff to go over allowed break time" at bounding box center [0, 0] width 0 height 0
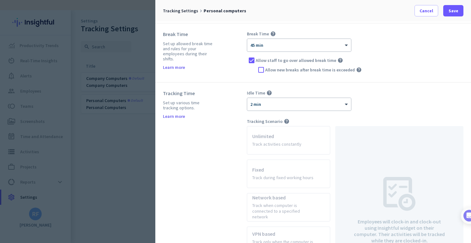
click at [278, 67] on span "Allow new breaks after break time is exceeded" at bounding box center [310, 70] width 90 height 6
click at [0, 0] on input "Allow new breaks after break time is exceeded" at bounding box center [0, 0] width 0 height 0
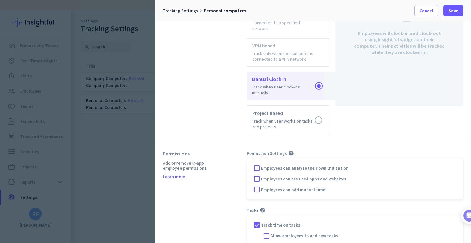
scroll to position [313, 0]
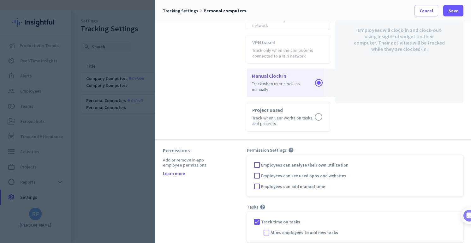
click at [310, 162] on span "Employees can analyze their own utilization" at bounding box center [304, 165] width 87 height 6
click at [0, 0] on input "Employees can analyze their own utilization" at bounding box center [0, 0] width 0 height 0
click at [310, 162] on span "Employees can analyze their own utilization" at bounding box center [304, 165] width 87 height 6
click at [0, 0] on input "Employees can analyze their own utilization" at bounding box center [0, 0] width 0 height 0
click at [309, 161] on div "Employees can analyze their own utilization" at bounding box center [355, 164] width 206 height 9
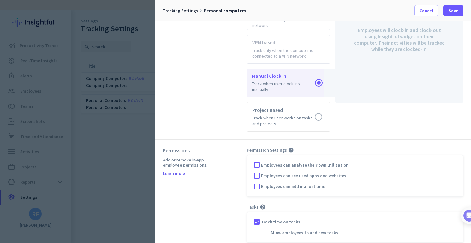
click at [308, 163] on div "Employees can analyze their own utilization Employees can see used apps and web…" at bounding box center [355, 176] width 217 height 42
click at [309, 162] on span "Employees can analyze their own utilization" at bounding box center [304, 165] width 87 height 6
click at [0, 0] on input "Employees can analyze their own utilization" at bounding box center [0, 0] width 0 height 0
click at [311, 229] on span "Allow employees to add new tasks" at bounding box center [305, 232] width 68 height 6
click at [0, 0] on input "Allow employees to add new tasks" at bounding box center [0, 0] width 0 height 0
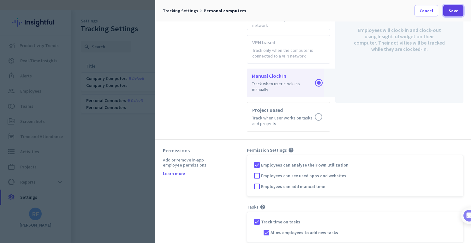
click at [450, 13] on span "Save" at bounding box center [454, 11] width 10 height 6
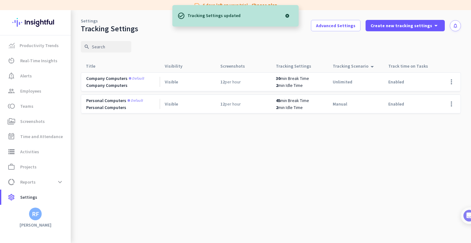
drag, startPoint x: 205, startPoint y: 155, endPoint x: 143, endPoint y: 146, distance: 62.3
click at [205, 157] on cdk-virtual-scroll-viewport "Company computers Default Company Computers Visible 12 per hour 30 min Break Ti…" at bounding box center [271, 157] width 380 height 171
click at [22, 85] on link "group Employees" at bounding box center [35, 90] width 69 height 15
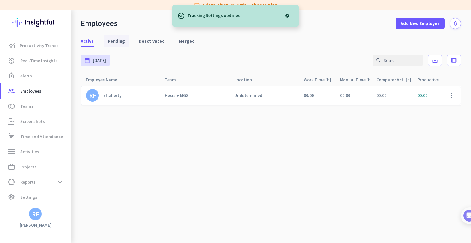
click at [111, 40] on span "Pending" at bounding box center [116, 41] width 17 height 6
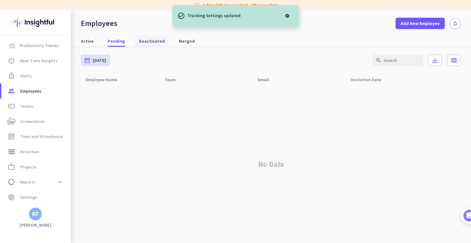
click at [154, 44] on span "Deactivated" at bounding box center [152, 41] width 26 height 6
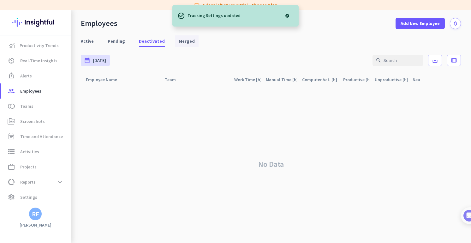
click at [179, 43] on span "Merged" at bounding box center [187, 41] width 16 height 6
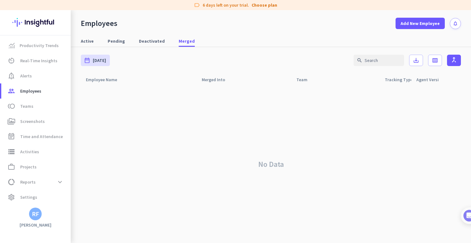
click at [84, 48] on div "date_range [DATE] [DATE] - [DATE] search save_alt calendar_view_week call_merge" at bounding box center [271, 60] width 380 height 27
click at [86, 45] on span "Active" at bounding box center [87, 40] width 13 height 11
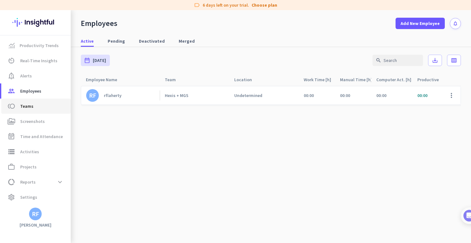
click at [25, 110] on link "toll Teams" at bounding box center [35, 106] width 69 height 15
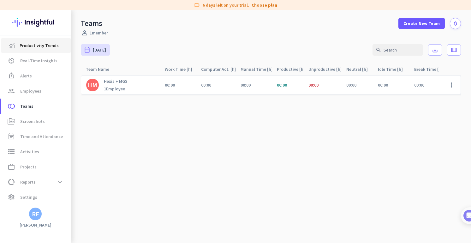
click at [43, 45] on span "Productivity Trends" at bounding box center [39, 46] width 39 height 8
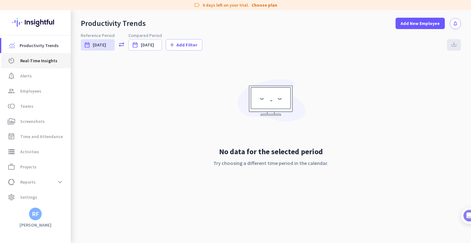
click at [37, 63] on span "Real-Time Insights" at bounding box center [38, 61] width 37 height 8
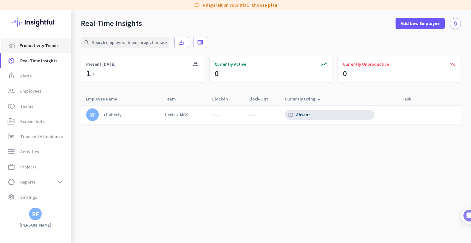
click at [33, 51] on link "Productivity Trends" at bounding box center [35, 45] width 69 height 15
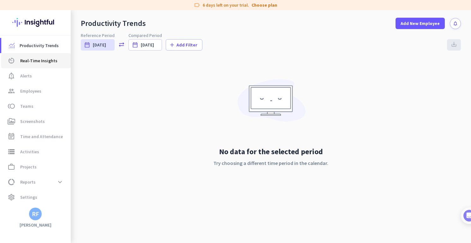
click at [21, 62] on span "Real-Time Insights" at bounding box center [38, 61] width 37 height 8
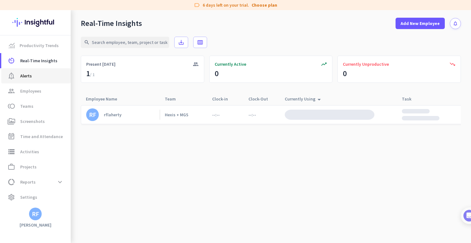
click at [21, 80] on link "notification_important Alerts" at bounding box center [35, 75] width 69 height 15
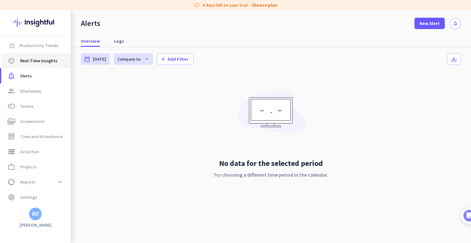
click at [39, 64] on link "av_timer Real-Time Insights" at bounding box center [35, 60] width 69 height 15
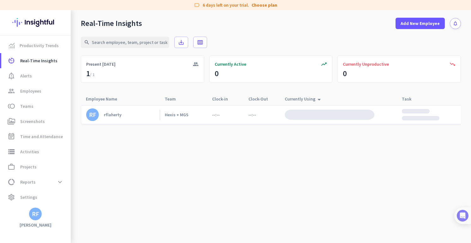
click at [464, 213] on img at bounding box center [463, 216] width 12 height 12
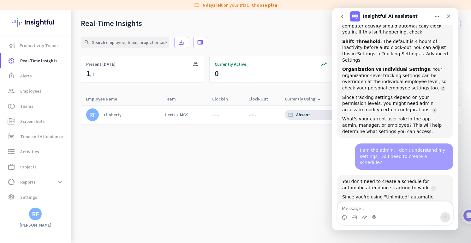
scroll to position [844, 0]
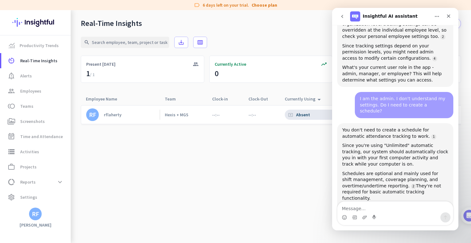
click at [369, 206] on textarea "Message…" at bounding box center [396, 206] width 116 height 11
type textarea "nope. All turned on the way it should be"
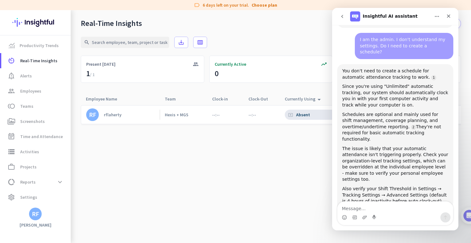
scroll to position [907, 0]
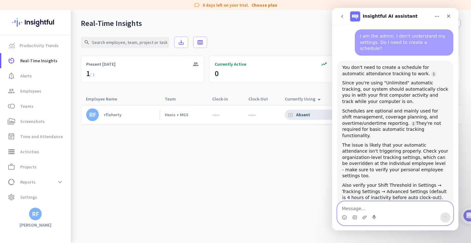
click at [352, 202] on textarea "Message…" at bounding box center [396, 206] width 116 height 11
type textarea "sure"
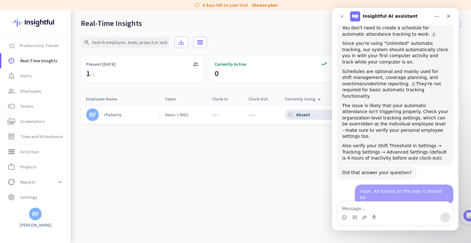
scroll to position [943, 0]
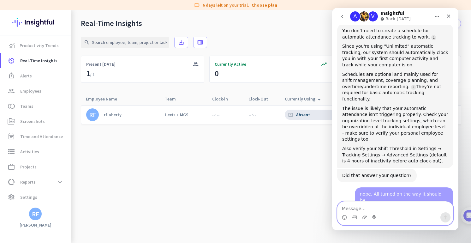
click at [373, 207] on textarea "Message…" at bounding box center [396, 206] width 116 height 11
